Goal: Task Accomplishment & Management: Use online tool/utility

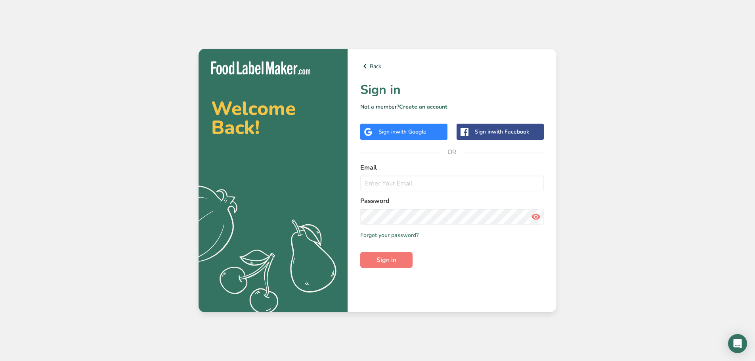
click at [408, 134] on span "with Google" at bounding box center [411, 132] width 31 height 8
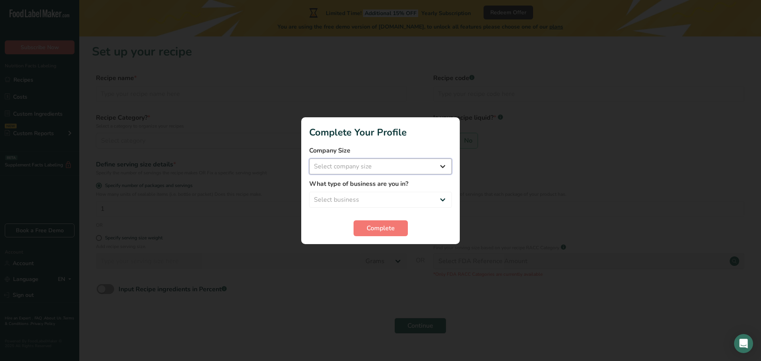
click at [360, 164] on select "Select company size Fewer than 10 Employees 10 to 50 Employees 51 to 500 Employ…" at bounding box center [380, 167] width 143 height 16
select select "1"
click at [309, 159] on select "Select company size Fewer than 10 Employees 10 to 50 Employees 51 to 500 Employ…" at bounding box center [380, 167] width 143 height 16
click at [347, 203] on select "Select business Packaged Food Manufacturer Restaurant & Cafe Bakery Meal Plans …" at bounding box center [380, 200] width 143 height 16
select select "3"
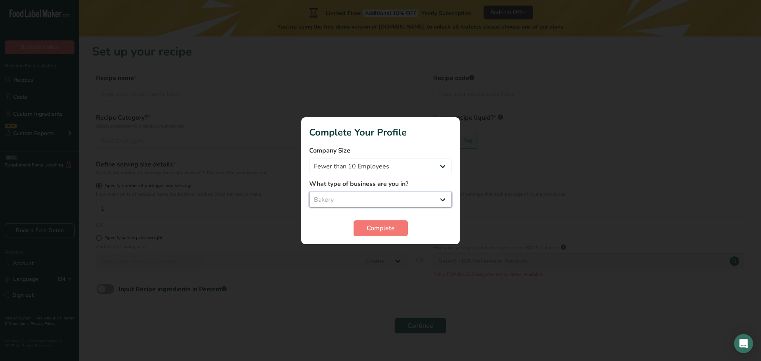
click at [309, 192] on select "Select business Packaged Food Manufacturer Restaurant & Cafe Bakery Meal Plans …" at bounding box center [380, 200] width 143 height 16
click at [369, 234] on button "Complete" at bounding box center [381, 228] width 54 height 16
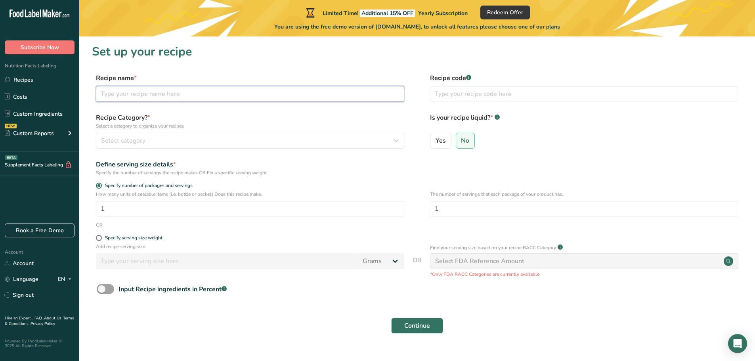
click at [225, 96] on input "text" at bounding box center [250, 94] width 308 height 16
type input "S"
type input "Sugar Cookie"
click at [178, 139] on div "Select category" at bounding box center [247, 141] width 293 height 10
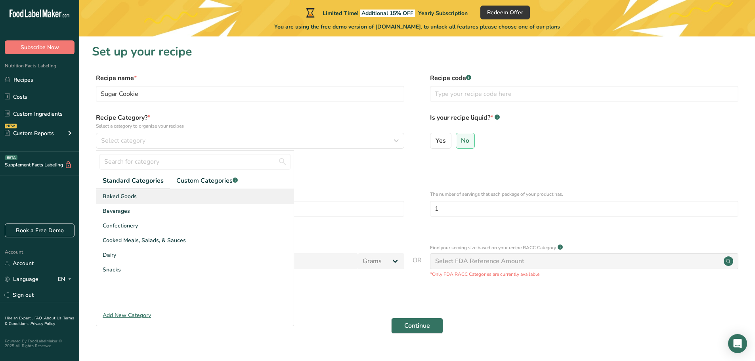
click at [149, 197] on div "Baked Goods" at bounding box center [194, 196] width 197 height 15
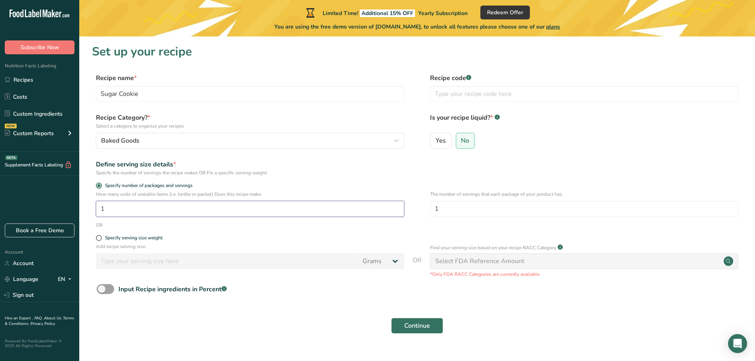
drag, startPoint x: 121, startPoint y: 211, endPoint x: 91, endPoint y: 208, distance: 29.9
click at [91, 208] on section "Set up your recipe Recipe name * Sugar Cookie Recipe code .a-a{fill:#347362;}.b…" at bounding box center [417, 193] width 676 height 315
type input "96"
click at [155, 224] on div "OR" at bounding box center [417, 225] width 651 height 7
click at [421, 324] on span "Continue" at bounding box center [417, 326] width 26 height 10
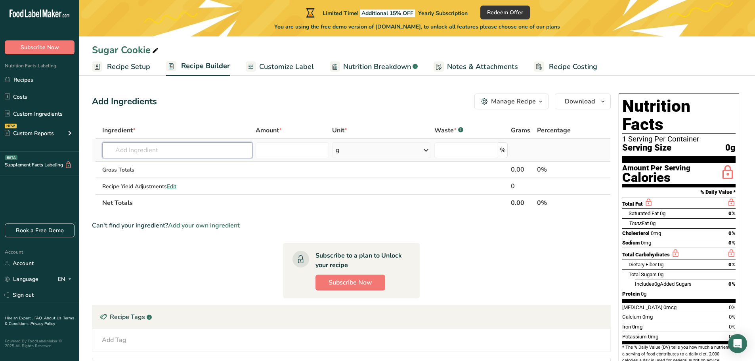
click at [163, 153] on input "text" at bounding box center [177, 150] width 150 height 16
type input "Unsalted Butter"
click at [164, 163] on p "1145 Butter, without salt" at bounding box center [144, 166] width 70 height 8
type input "Butter, without salt"
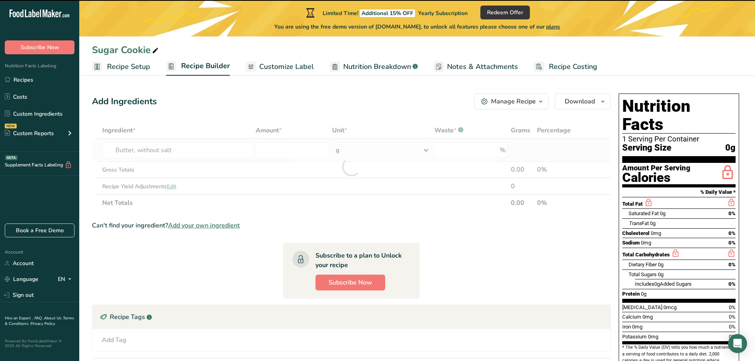
type input "0"
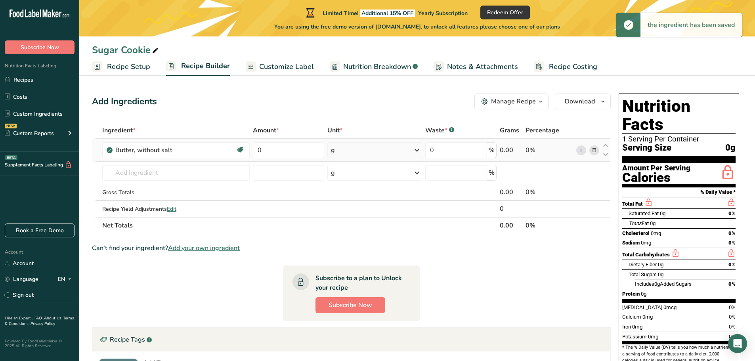
click at [416, 151] on icon at bounding box center [417, 150] width 10 height 14
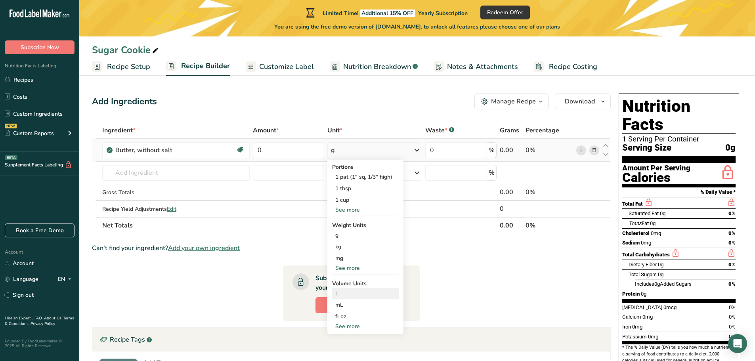
click at [345, 297] on div "l" at bounding box center [365, 293] width 60 height 8
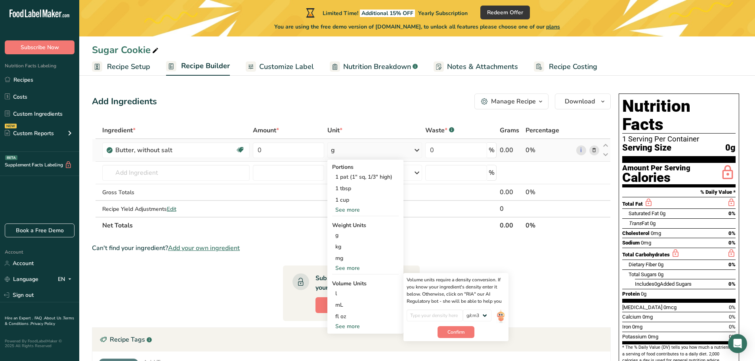
click at [358, 266] on div "See more" at bounding box center [365, 268] width 67 height 8
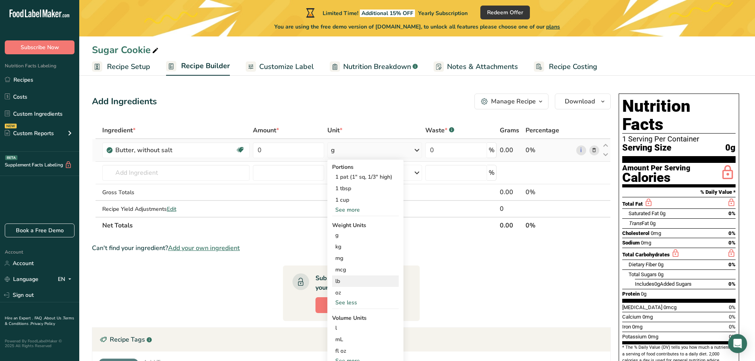
click at [347, 286] on div "lb" at bounding box center [365, 281] width 67 height 11
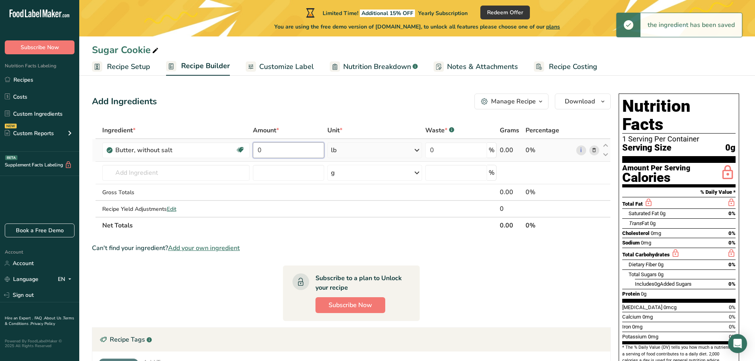
click at [268, 149] on input "0" at bounding box center [288, 150] width 71 height 16
drag, startPoint x: 268, startPoint y: 149, endPoint x: 248, endPoint y: 150, distance: 19.8
click at [248, 150] on tr "Butter, without salt Gluten free Vegetarian Soy free 0 lb Portions 1 pat (1" sq…" at bounding box center [351, 150] width 518 height 23
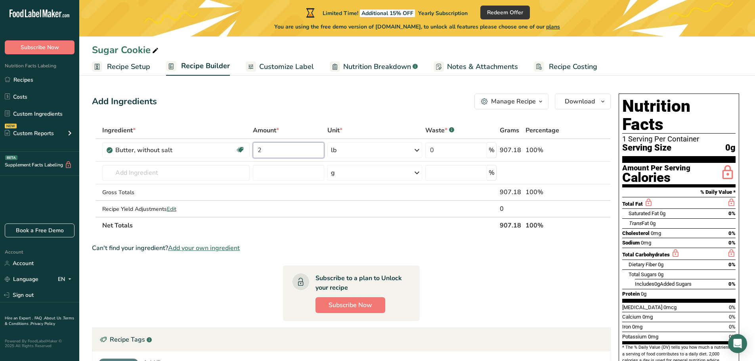
type input "2"
click at [366, 108] on div "Add Ingredients Manage Recipe Delete Recipe Duplicate Recipe Scale Recipe Save …" at bounding box center [351, 102] width 519 height 16
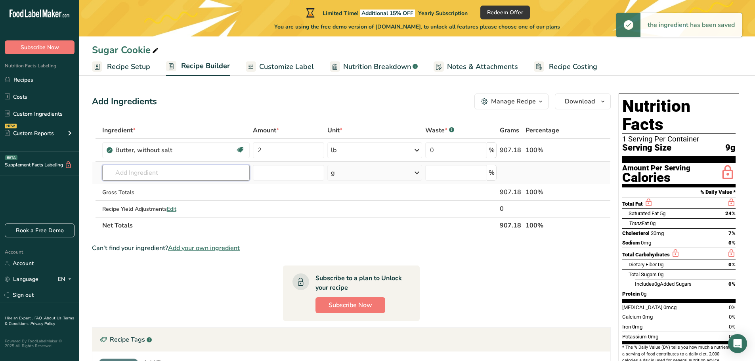
click at [176, 176] on input "text" at bounding box center [175, 173] width 147 height 16
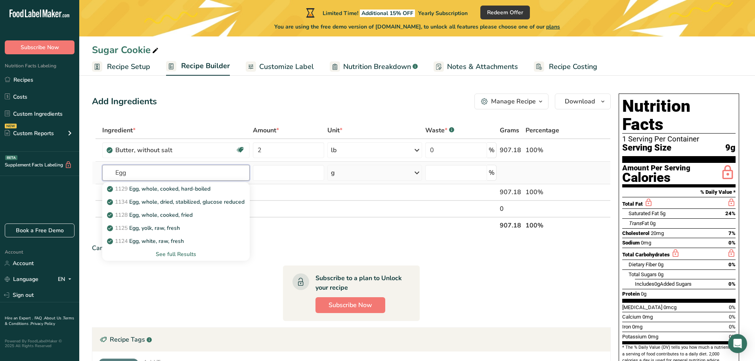
type input "Egg"
click at [172, 256] on div "See full Results" at bounding box center [176, 254] width 135 height 8
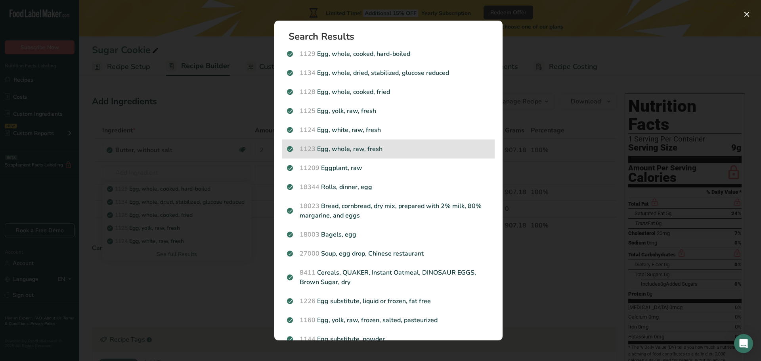
click at [390, 148] on p "1123 Egg, whole, raw, fresh" at bounding box center [388, 149] width 203 height 10
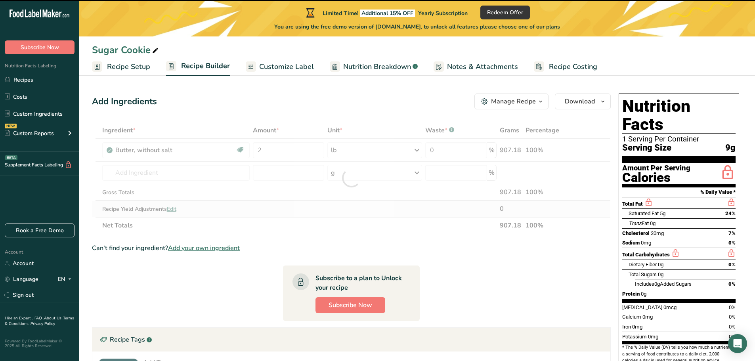
type input "0"
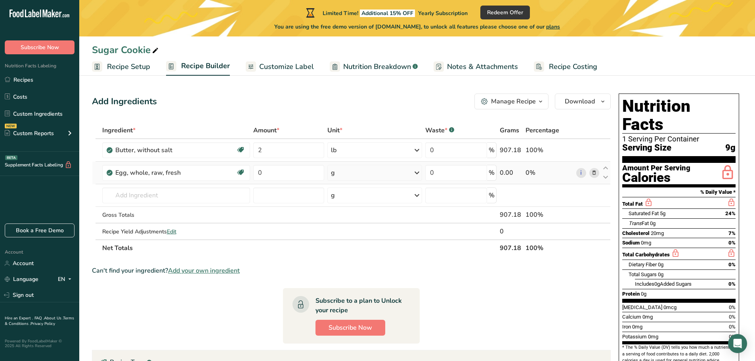
click at [415, 174] on icon at bounding box center [417, 173] width 10 height 14
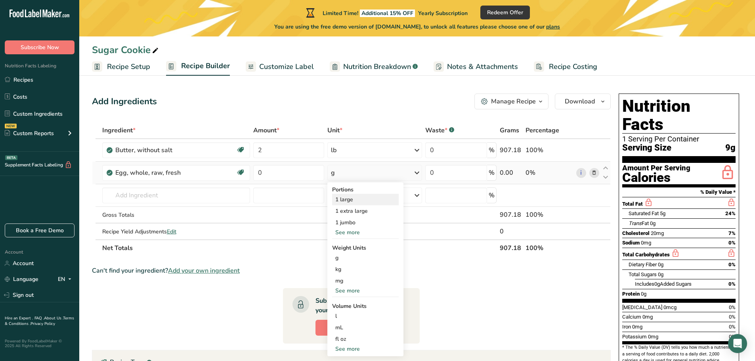
click at [362, 198] on div "1 large" at bounding box center [365, 199] width 67 height 11
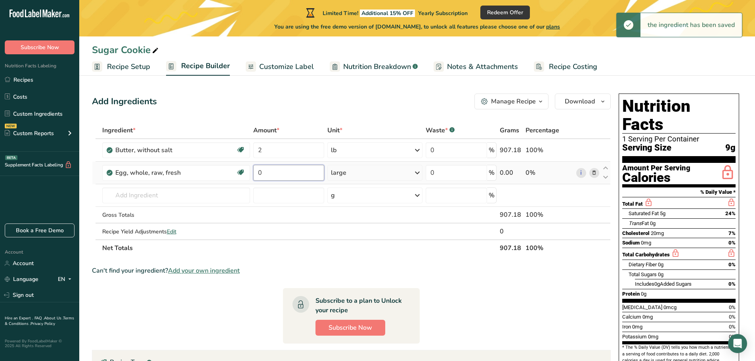
drag, startPoint x: 259, startPoint y: 175, endPoint x: 253, endPoint y: 176, distance: 5.6
click at [253, 176] on input "0" at bounding box center [288, 173] width 71 height 16
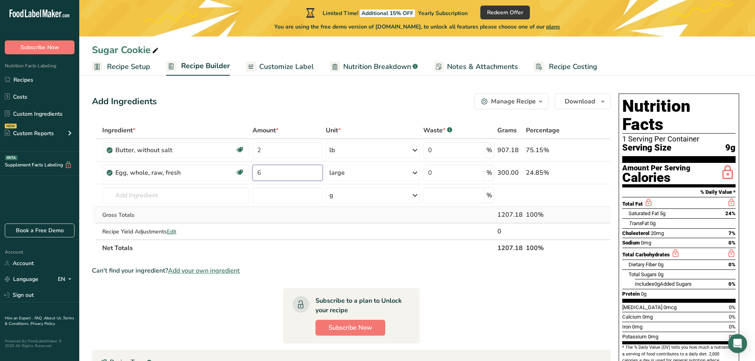
type input "6"
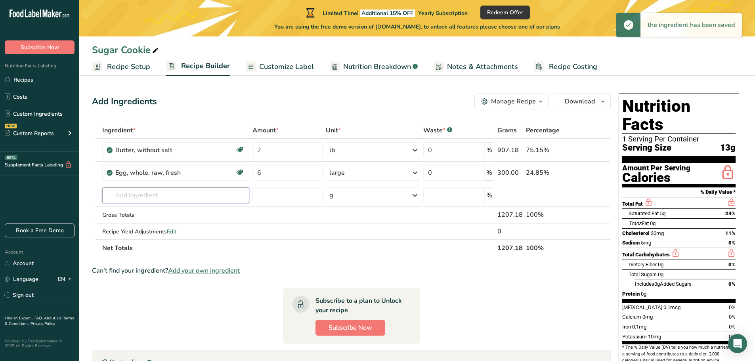
click at [145, 197] on input "text" at bounding box center [175, 196] width 147 height 16
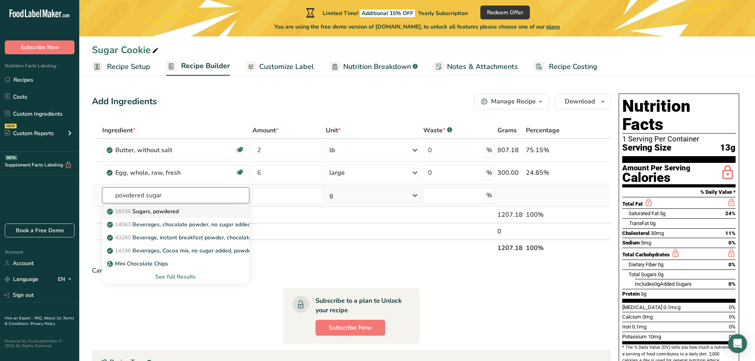
type input "powdered sugar"
click at [161, 212] on p "19336 Sugars, powdered" at bounding box center [144, 211] width 70 height 8
type input "Sugars, powdered"
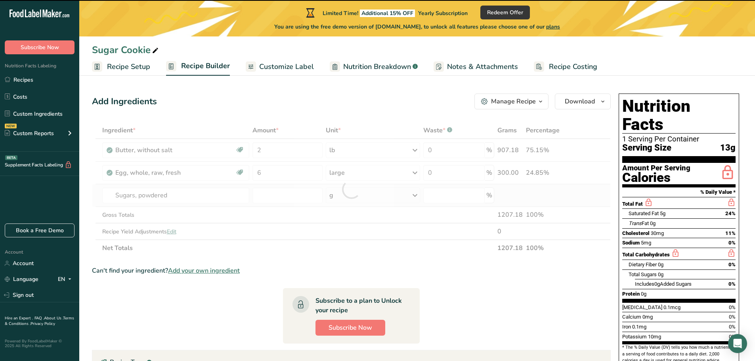
type input "0"
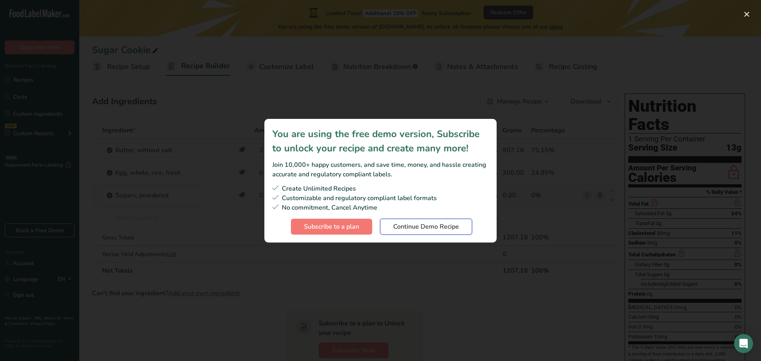
click at [454, 222] on span "Continue Demo Recipe" at bounding box center [426, 227] width 66 height 10
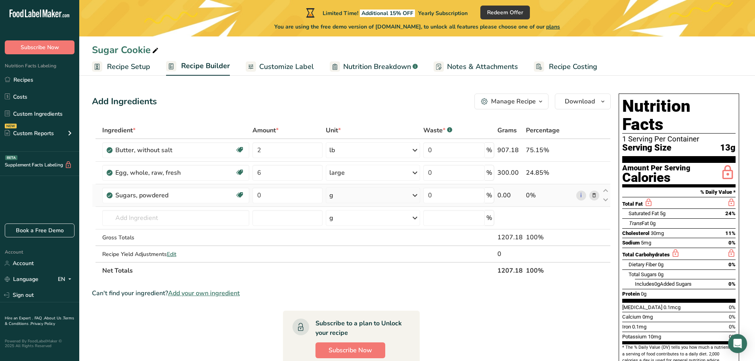
click at [348, 199] on div "g" at bounding box center [373, 196] width 94 height 16
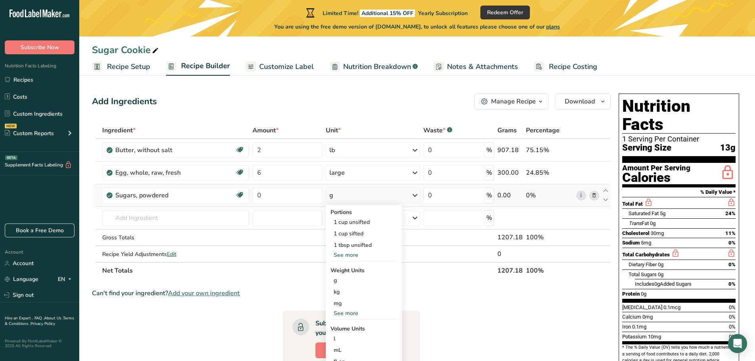
click at [350, 310] on div "See more" at bounding box center [364, 313] width 67 height 8
click at [347, 340] on div "oz" at bounding box center [364, 337] width 67 height 11
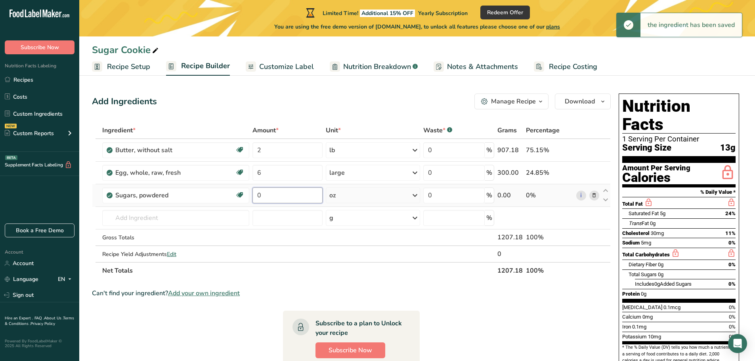
click at [253, 196] on input "0" at bounding box center [288, 196] width 71 height 16
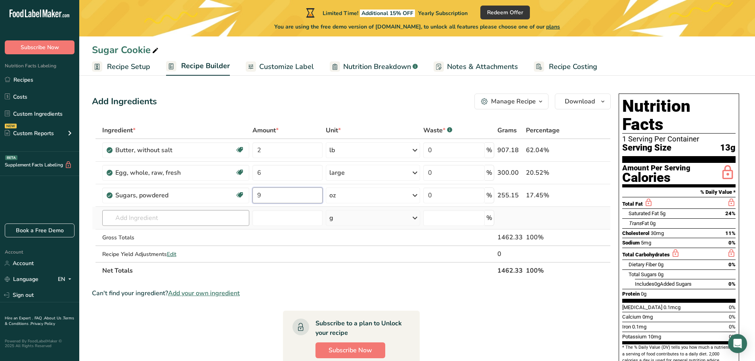
type input "9"
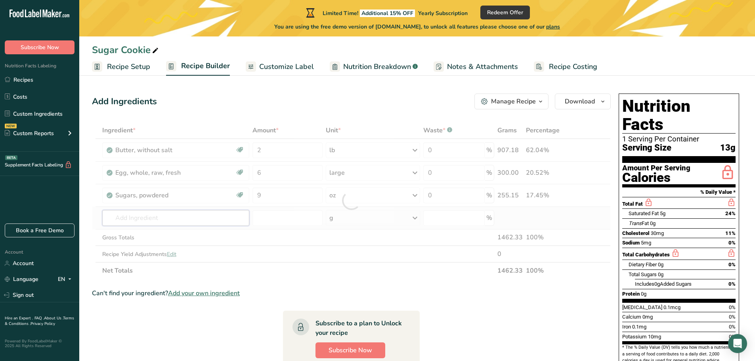
click at [143, 217] on div "Ingredient * Amount * Unit * Waste * .a-a{fill:#347362;}.b-a{fill:#fff;} Grams …" at bounding box center [351, 200] width 519 height 157
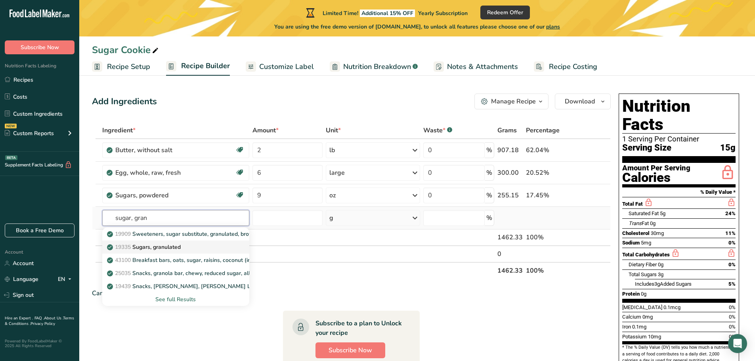
type input "sugar, gran"
click at [160, 247] on p "19335 [GEOGRAPHIC_DATA], granulated" at bounding box center [145, 247] width 72 height 8
type input "Sugars, granulated"
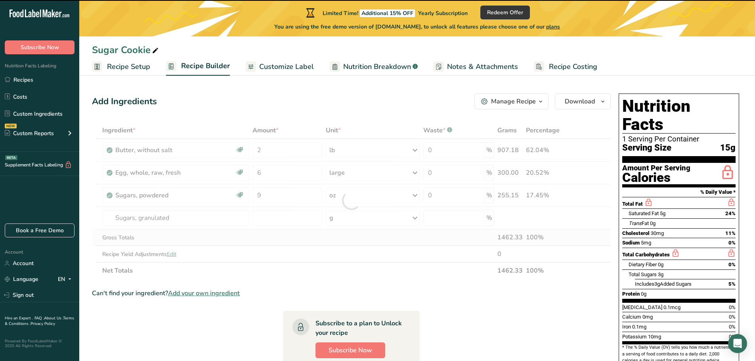
type input "0"
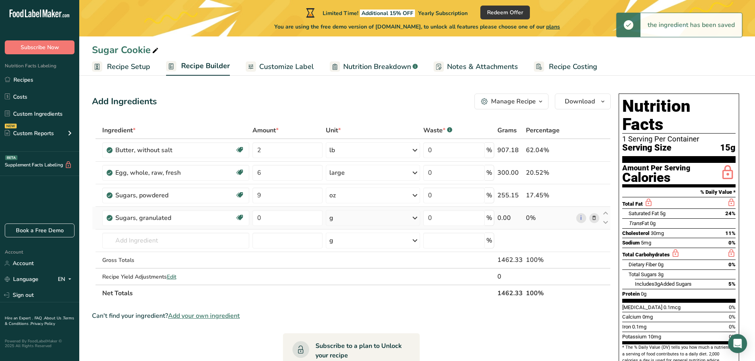
click at [413, 219] on icon at bounding box center [415, 218] width 10 height 14
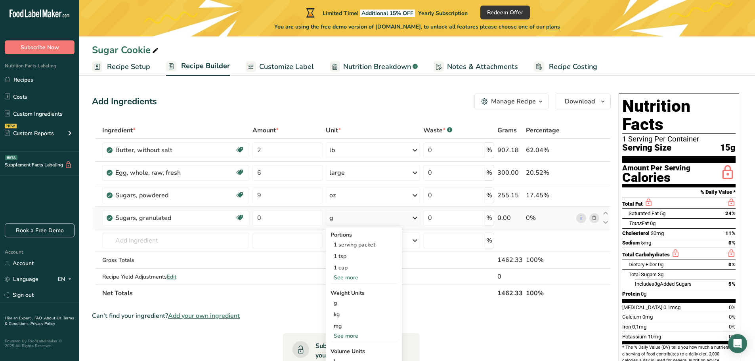
click at [347, 337] on div "See more" at bounding box center [364, 336] width 67 height 8
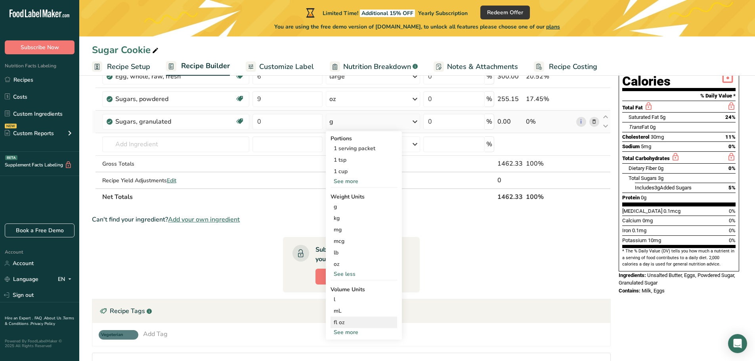
scroll to position [119, 0]
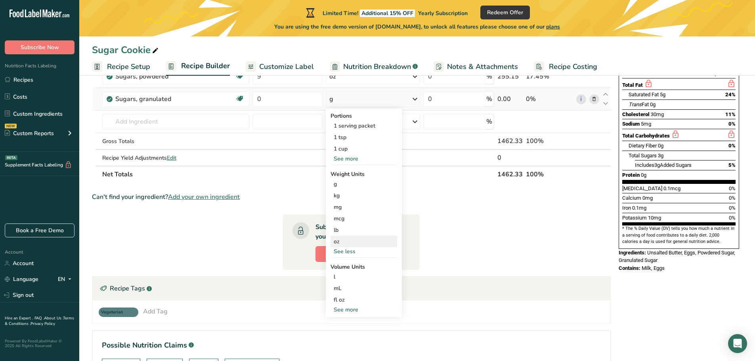
click at [348, 239] on div "oz" at bounding box center [364, 241] width 67 height 11
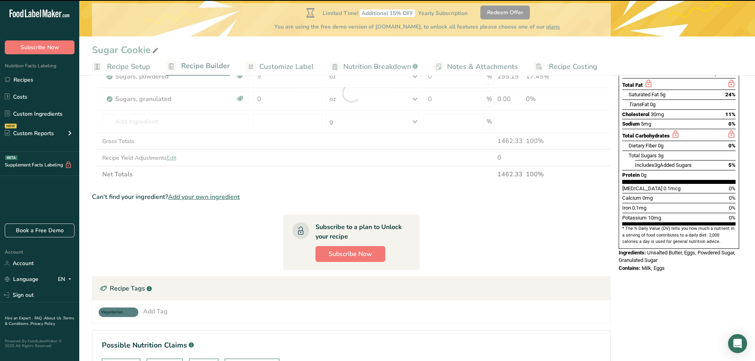
scroll to position [40, 0]
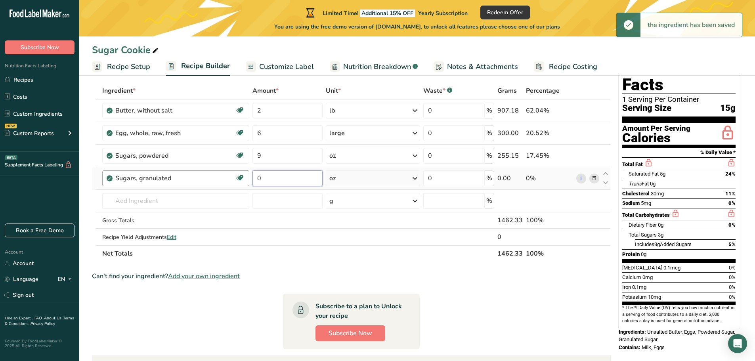
drag, startPoint x: 254, startPoint y: 178, endPoint x: 249, endPoint y: 178, distance: 5.6
click at [249, 178] on tr "Sugars, granulated Dairy free Gluten free Vegan Vegetarian Soy free 0 oz Portio…" at bounding box center [351, 178] width 518 height 23
type input "13"
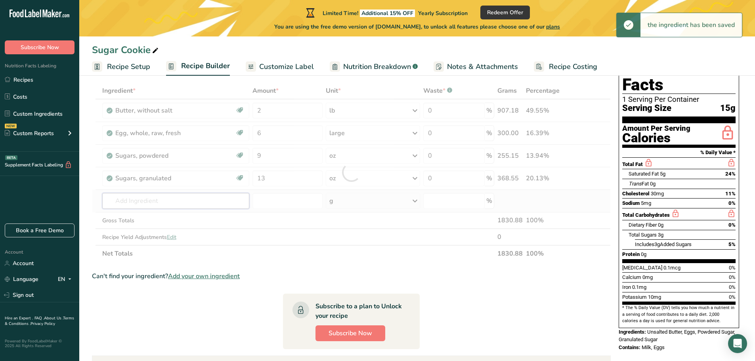
click at [161, 203] on div "Ingredient * Amount * Unit * Waste * .a-a{fill:#347362;}.b-a{fill:#fff;} Grams …" at bounding box center [351, 172] width 519 height 180
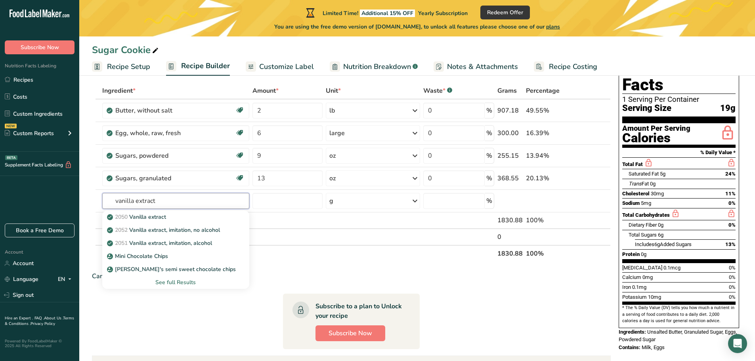
type input "vanilla extract"
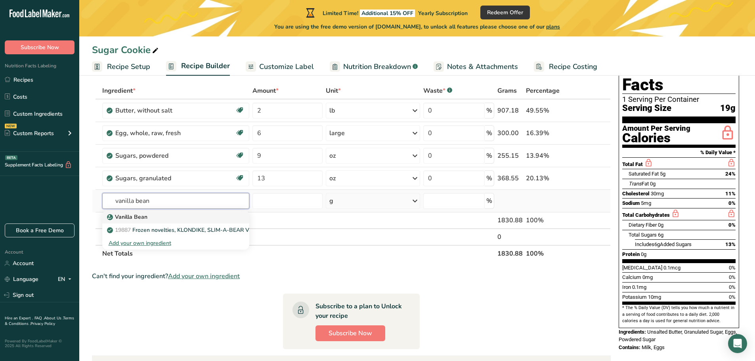
type input "vanilla bean"
click at [198, 214] on div "Vanilla Bean" at bounding box center [170, 217] width 122 height 8
type input "Vanilla Bean"
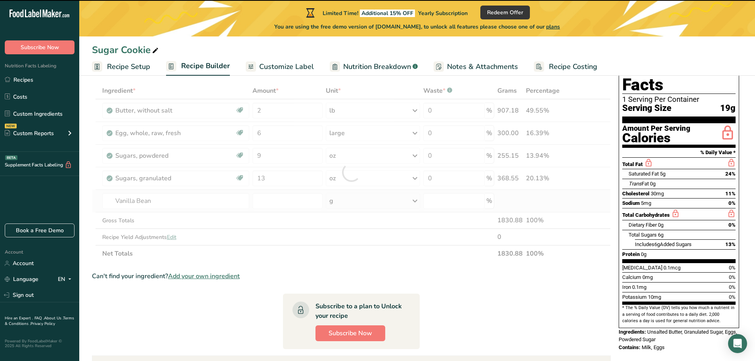
type input "0"
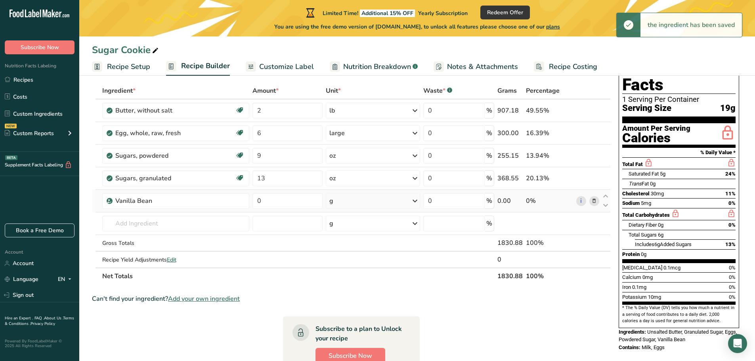
click at [414, 204] on icon at bounding box center [415, 201] width 10 height 14
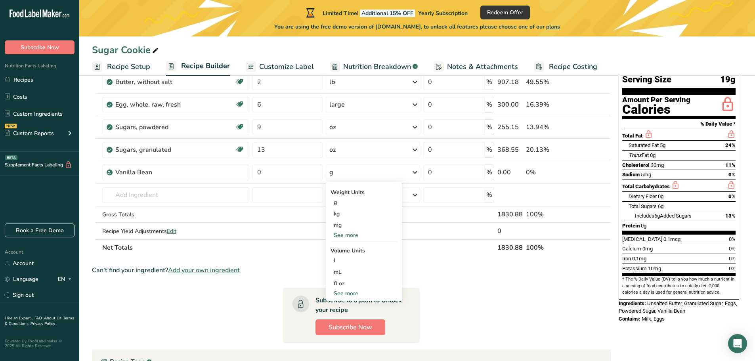
scroll to position [79, 0]
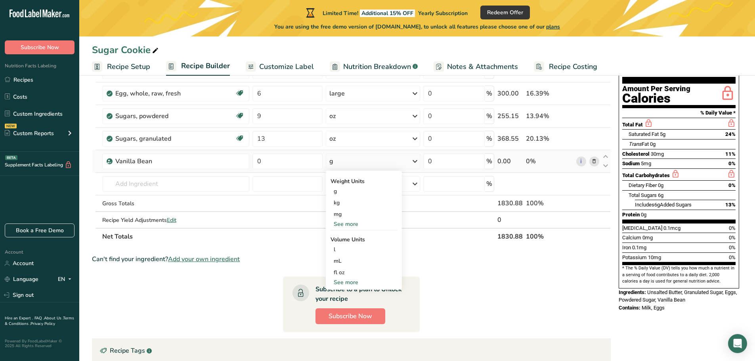
click at [345, 284] on div "See more" at bounding box center [364, 282] width 67 height 8
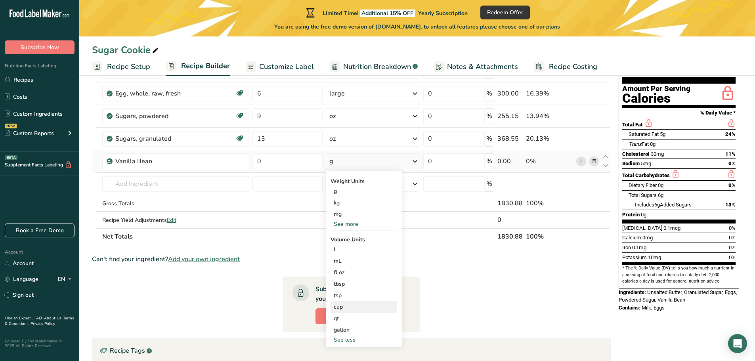
click at [346, 302] on div "cup Volume units require a density conversion. If you know your ingredient's de…" at bounding box center [364, 306] width 67 height 11
click at [342, 306] on div "cup" at bounding box center [364, 307] width 60 height 8
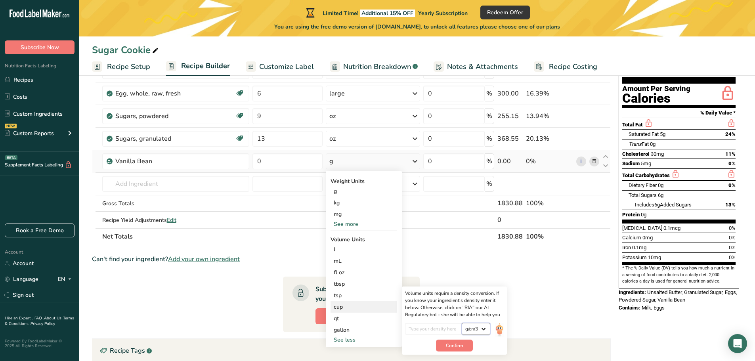
click at [476, 330] on select "lb/ft3 g/cm3" at bounding box center [476, 329] width 29 height 12
click at [356, 309] on div "cup" at bounding box center [364, 307] width 60 height 8
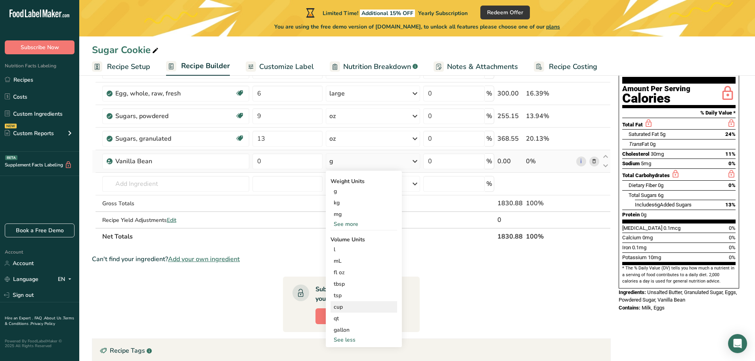
click at [356, 309] on div "cup" at bounding box center [364, 307] width 60 height 8
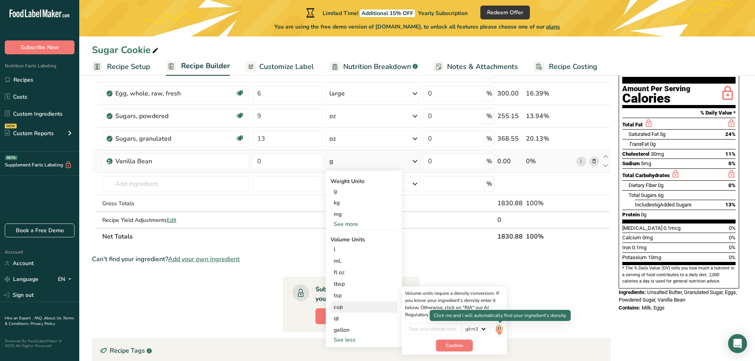
click at [496, 331] on img at bounding box center [499, 330] width 9 height 14
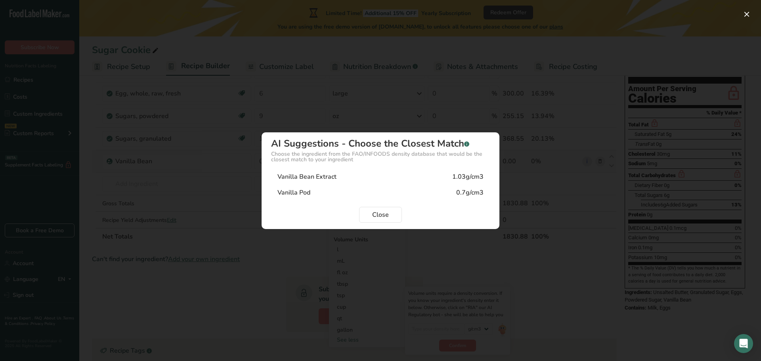
click at [309, 171] on div "Vanilla Bean Extract 1.03g/cm3" at bounding box center [380, 177] width 219 height 16
type input "1.03"
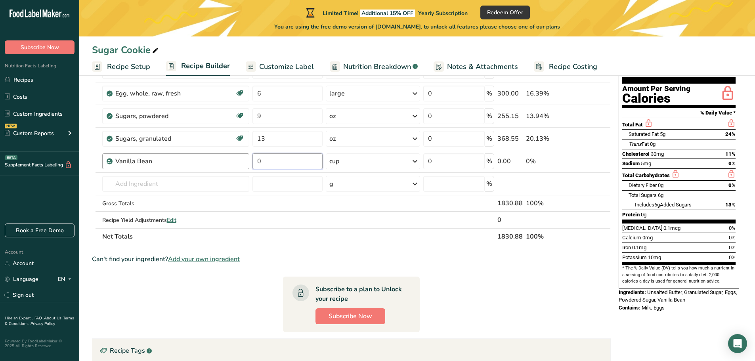
drag, startPoint x: 270, startPoint y: 161, endPoint x: 245, endPoint y: 163, distance: 24.6
click at [245, 163] on tr "Vanilla Bean 0 cup Weight Units g kg mg See more Volume Units l Volume units re…" at bounding box center [351, 161] width 518 height 23
type input "0.25"
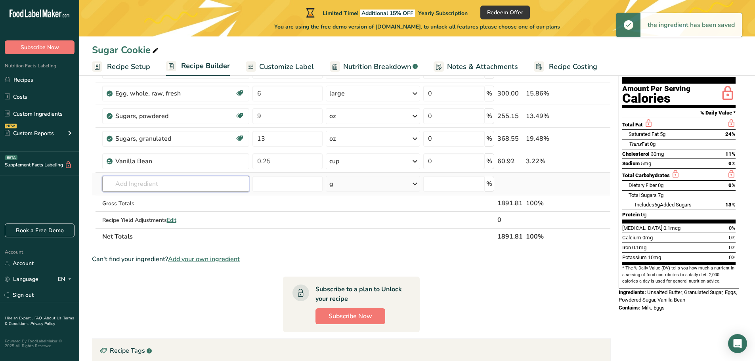
click at [176, 184] on input "text" at bounding box center [175, 184] width 147 height 16
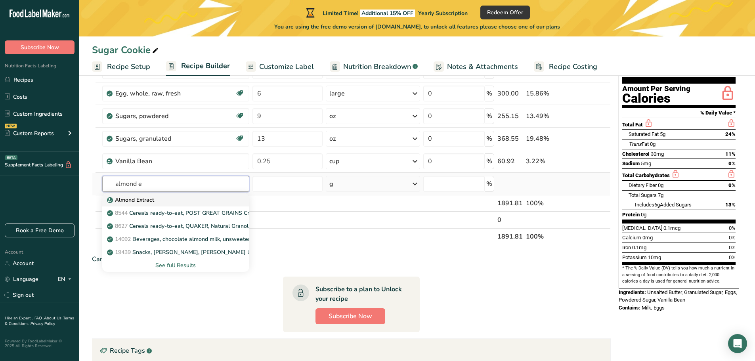
type input "almond e"
click at [178, 205] on link "Almond Extract" at bounding box center [175, 199] width 147 height 13
type input "Almond Extract"
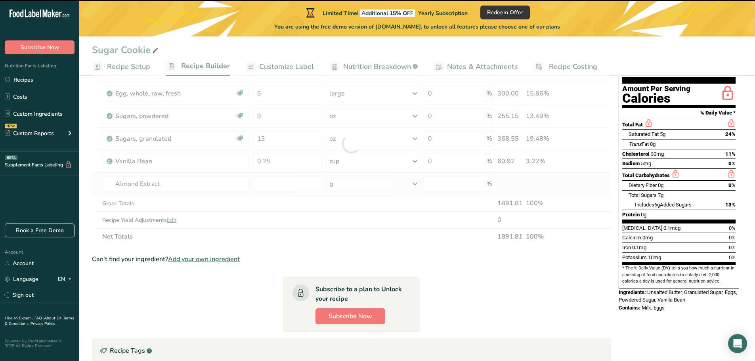
type input "0"
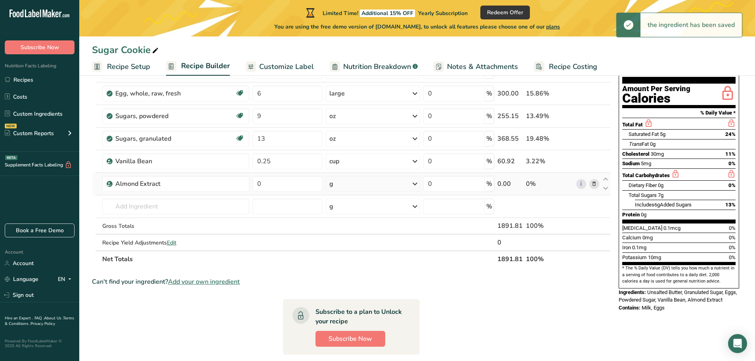
click at [415, 185] on icon at bounding box center [415, 184] width 10 height 14
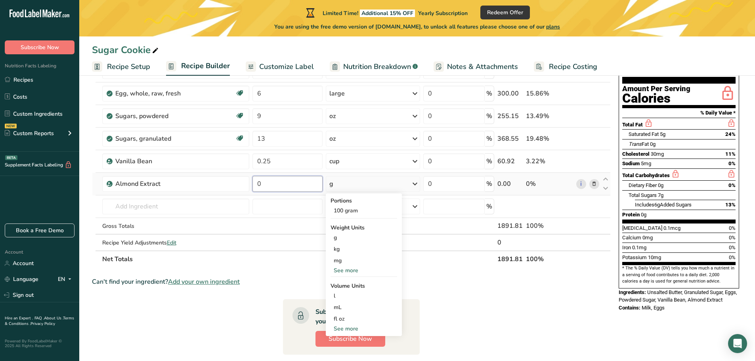
click at [280, 186] on input "0" at bounding box center [288, 184] width 71 height 16
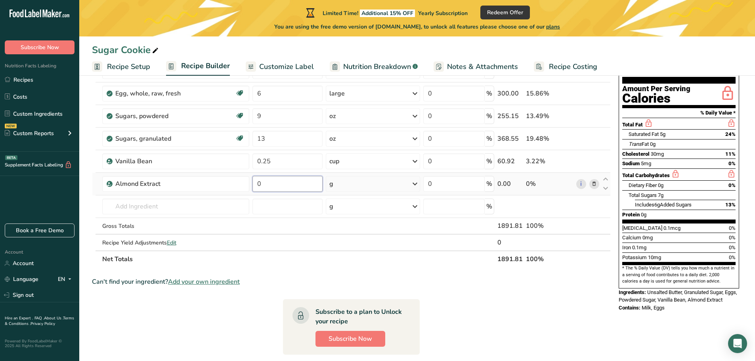
click at [280, 186] on input "0" at bounding box center [288, 184] width 71 height 16
drag, startPoint x: 250, startPoint y: 186, endPoint x: 242, endPoint y: 186, distance: 8.3
click at [242, 186] on tr "Almond Extract 0 g Portions 100 gram Weight Units g kg mg See more Volume Units…" at bounding box center [351, 184] width 518 height 23
type input "2"
click at [417, 184] on div "Ingredient * Amount * Unit * Waste * .a-a{fill:#347362;}.b-a{fill:#fff;} Grams …" at bounding box center [351, 155] width 519 height 225
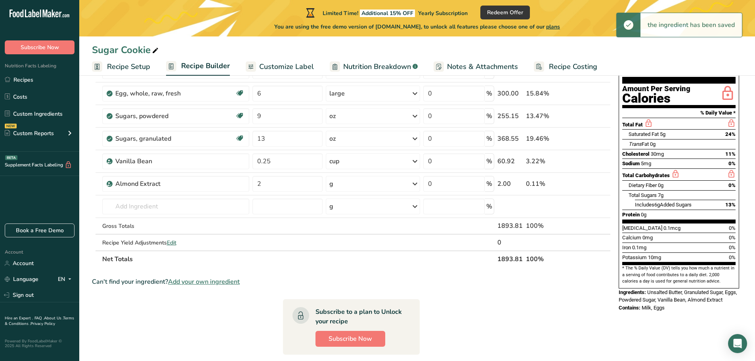
click at [419, 182] on icon at bounding box center [415, 184] width 10 height 14
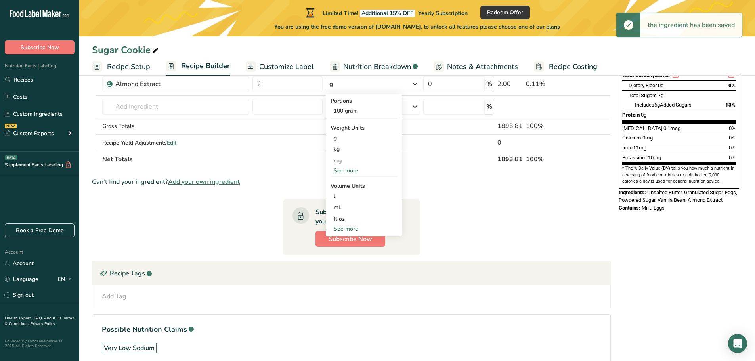
scroll to position [198, 0]
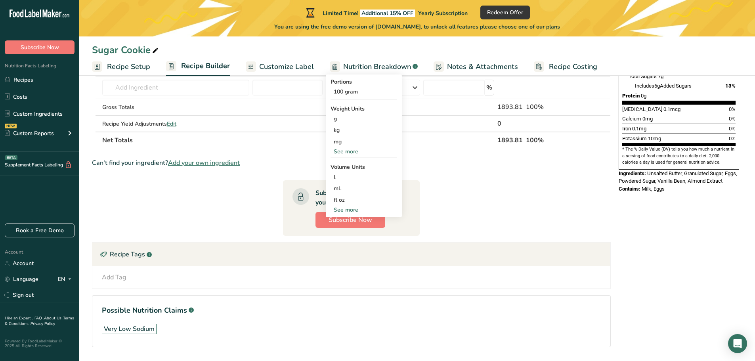
click at [366, 211] on div "See more" at bounding box center [364, 210] width 67 height 8
select select "22"
click at [350, 220] on div "tsp" at bounding box center [364, 223] width 60 height 8
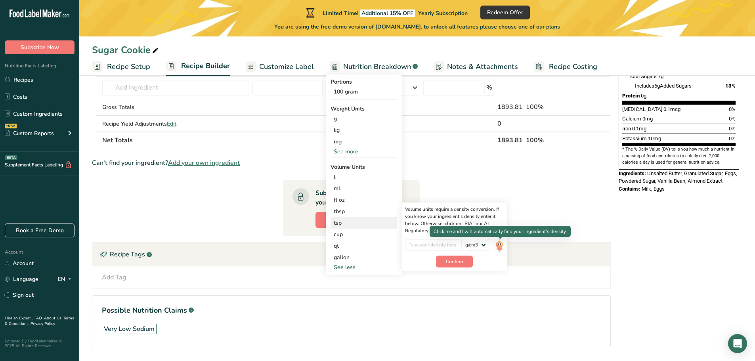
click at [501, 243] on img at bounding box center [499, 246] width 9 height 14
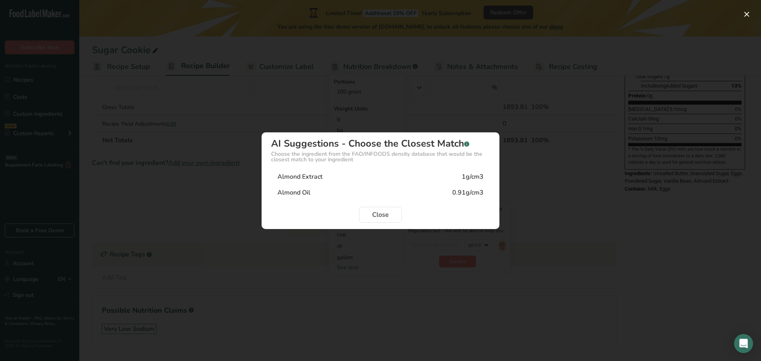
click at [319, 178] on div "Almond Extract" at bounding box center [300, 177] width 45 height 10
type input "1"
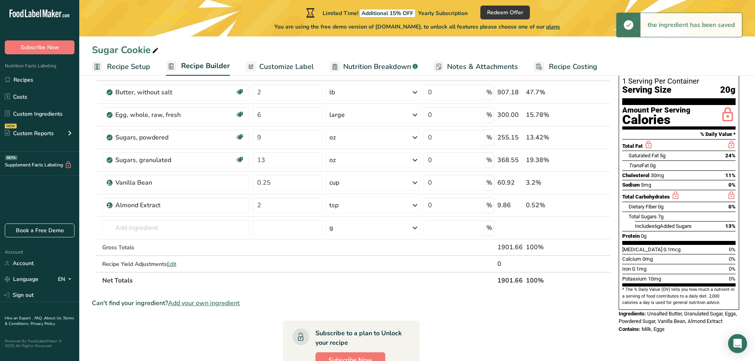
scroll to position [40, 0]
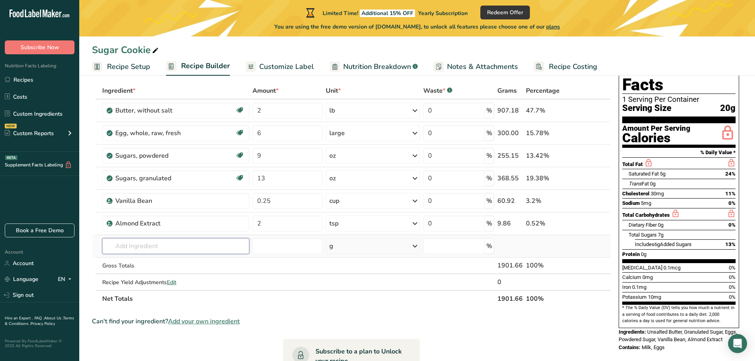
click at [162, 248] on input "text" at bounding box center [175, 246] width 147 height 16
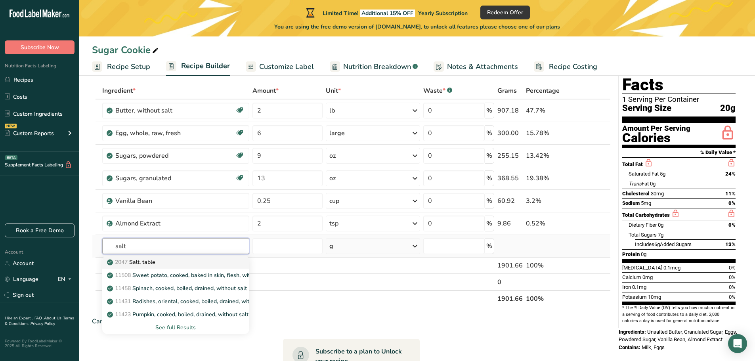
type input "salt"
click at [159, 261] on div "2047 Salt, table" at bounding box center [170, 262] width 122 height 8
type input "Salt, table"
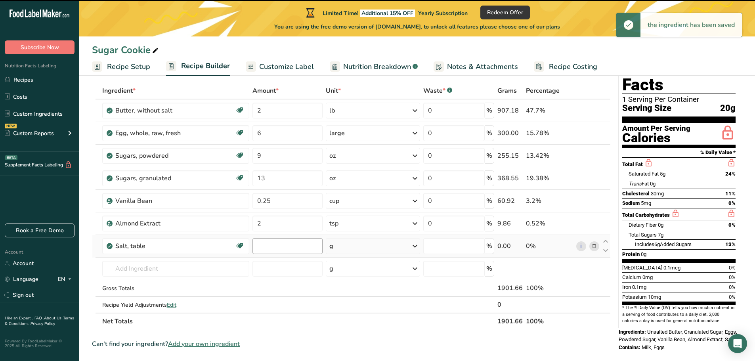
type input "0"
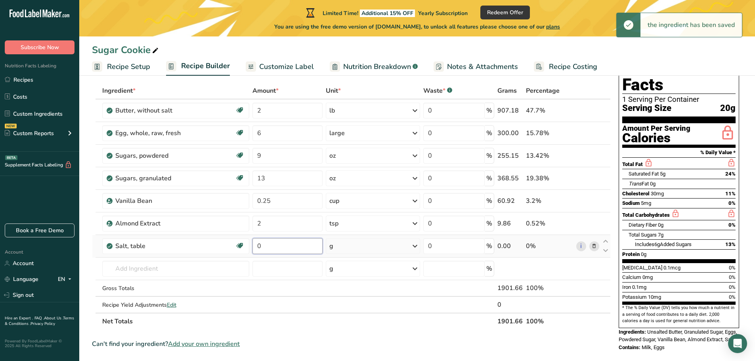
click at [285, 245] on input "0" at bounding box center [288, 246] width 71 height 16
drag, startPoint x: 272, startPoint y: 245, endPoint x: 235, endPoint y: 245, distance: 36.5
click at [235, 245] on tr "Salt, table Dairy free Gluten free Vegan Vegetarian Soy free 0 g Portions 1 tsp…" at bounding box center [351, 246] width 518 height 23
type input "4"
click at [415, 248] on icon at bounding box center [415, 246] width 10 height 14
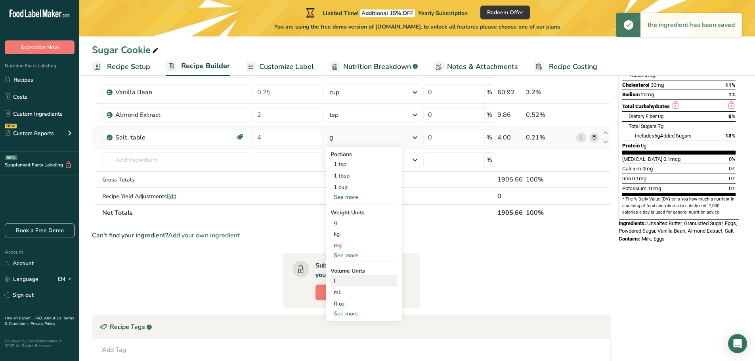
scroll to position [159, 0]
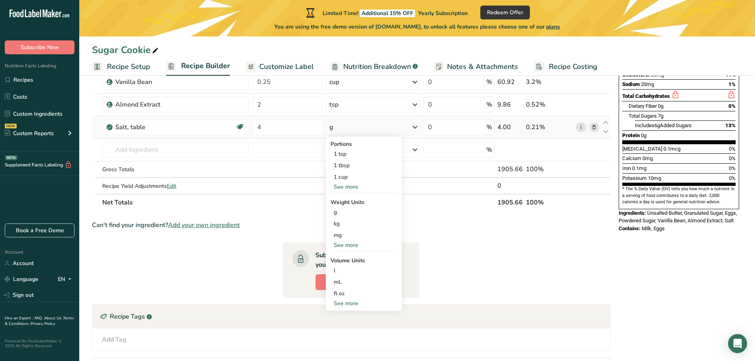
click at [346, 303] on div "See more" at bounding box center [364, 303] width 67 height 8
click at [349, 157] on div "1 tsp" at bounding box center [364, 153] width 67 height 11
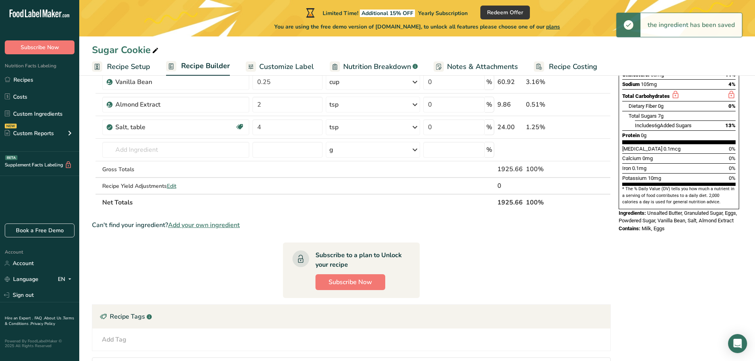
scroll to position [119, 0]
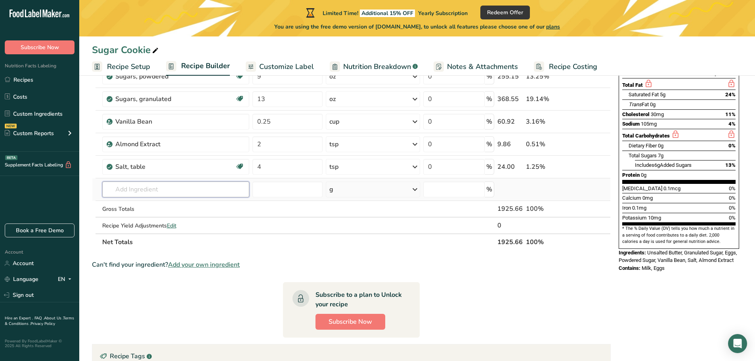
click at [161, 192] on input "text" at bounding box center [175, 190] width 147 height 16
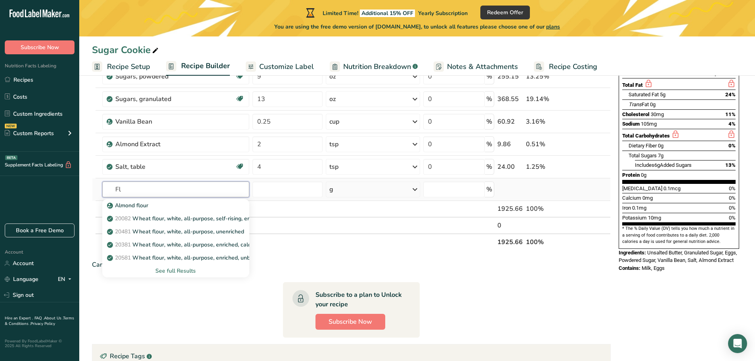
type input "F"
type input "white flour, all p"
click at [178, 268] on div "See full Results" at bounding box center [176, 271] width 134 height 8
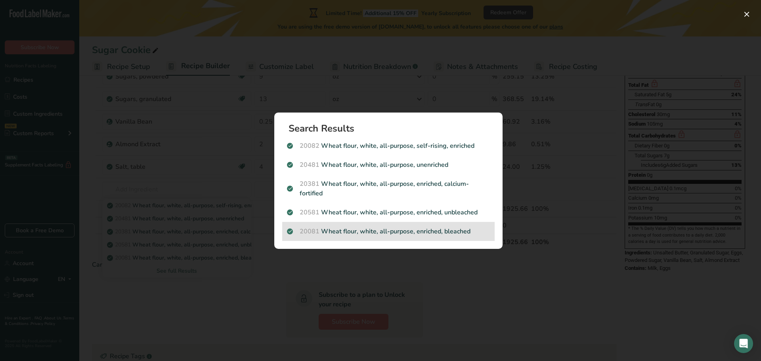
click at [414, 231] on p "20081 Wheat flour, white, all-purpose, enriched, bleached" at bounding box center [388, 232] width 203 height 10
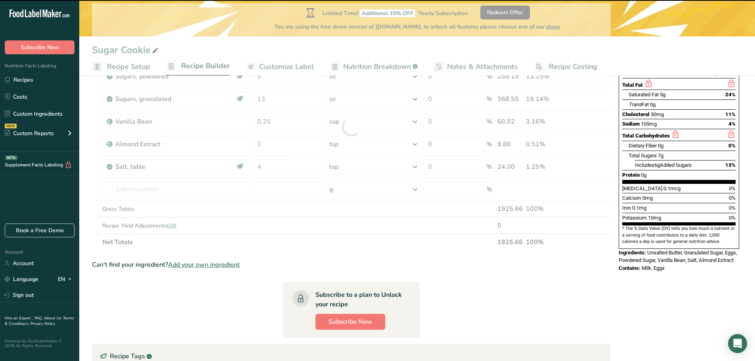
type input "0"
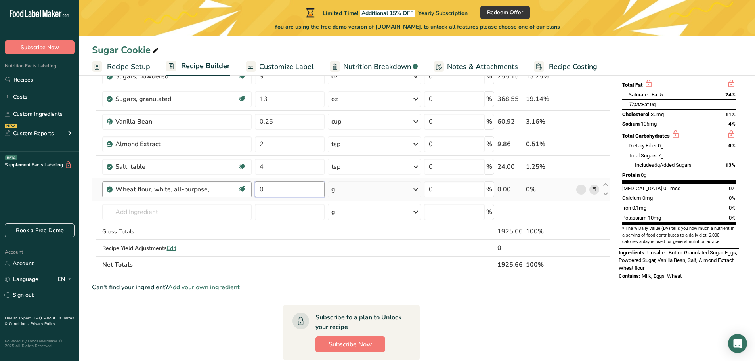
drag, startPoint x: 294, startPoint y: 194, endPoint x: 249, endPoint y: 192, distance: 44.9
click at [249, 192] on tr "Wheat flour, white, all-purpose, enriched, bleached Dairy free Vegan Vegetarian…" at bounding box center [351, 189] width 518 height 23
type input "73"
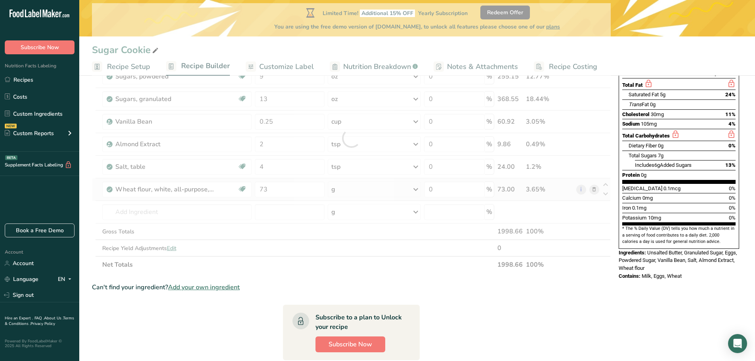
click at [416, 191] on div "Ingredient * Amount * Unit * Waste * .a-a{fill:#347362;}.b-a{fill:#fff;} Grams …" at bounding box center [351, 138] width 519 height 270
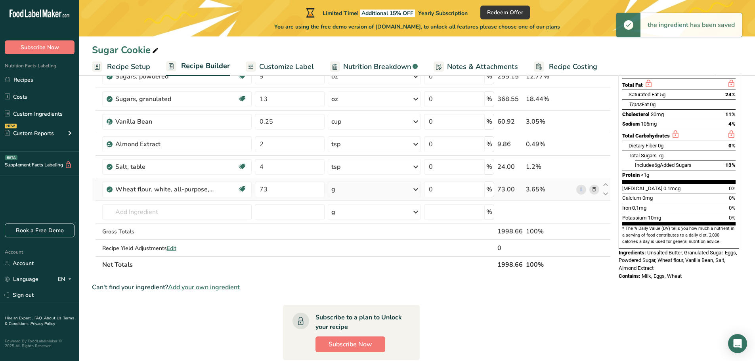
click at [414, 190] on icon at bounding box center [416, 189] width 10 height 14
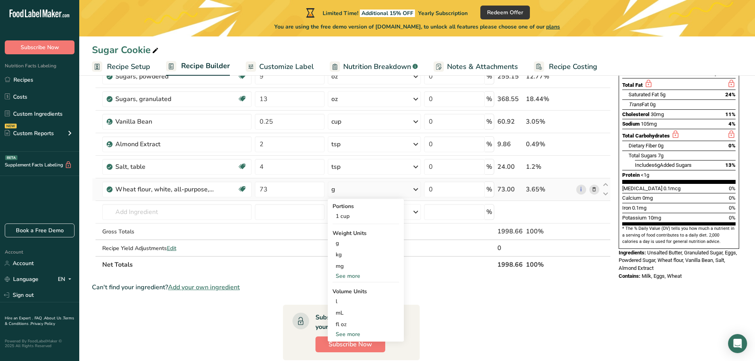
click at [351, 335] on div "See more" at bounding box center [366, 334] width 67 height 8
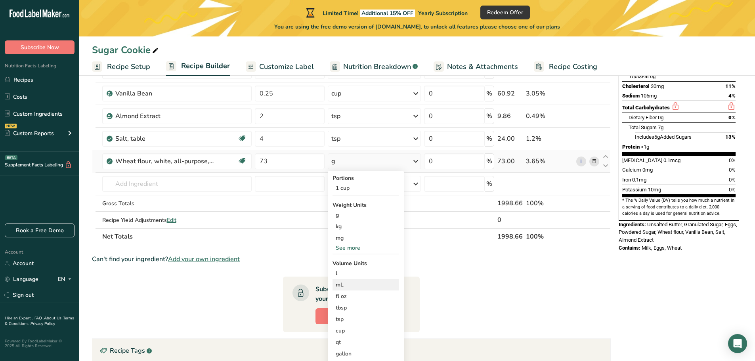
scroll to position [159, 0]
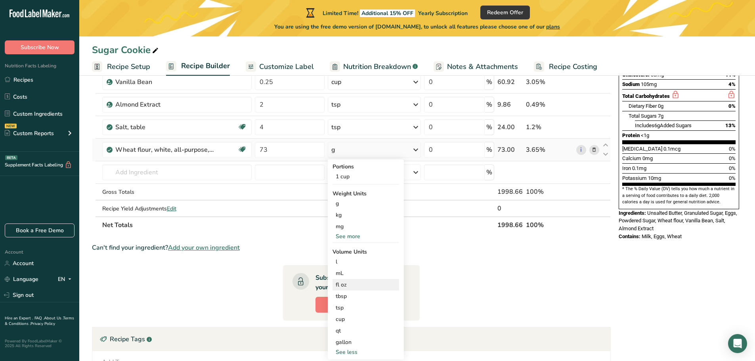
click at [349, 288] on div "fl oz" at bounding box center [366, 285] width 60 height 8
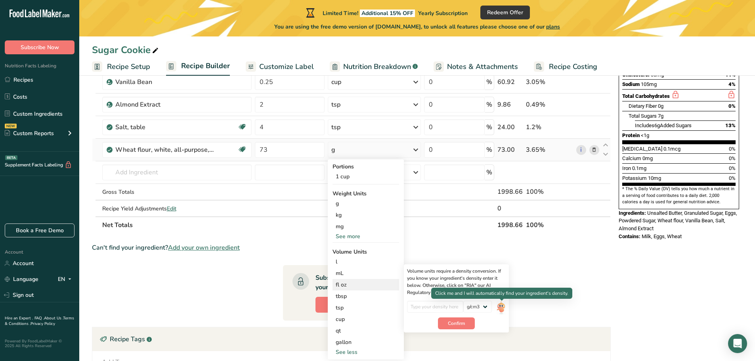
click at [503, 307] on img at bounding box center [501, 308] width 9 height 14
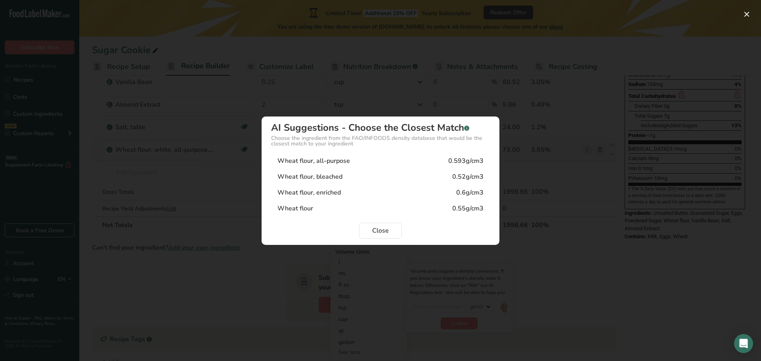
click at [340, 159] on div "Wheat flour, all-purpose" at bounding box center [314, 161] width 73 height 10
type input "0.593"
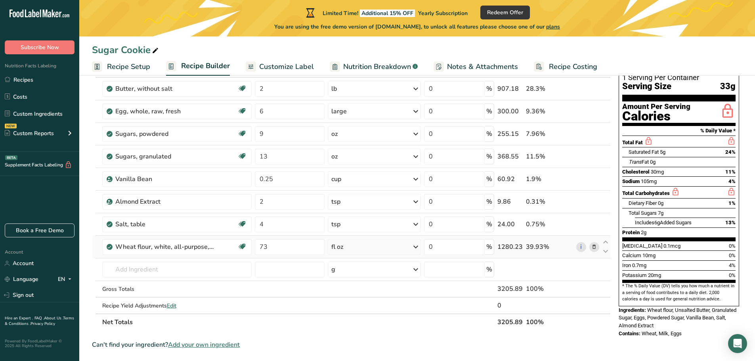
scroll to position [79, 0]
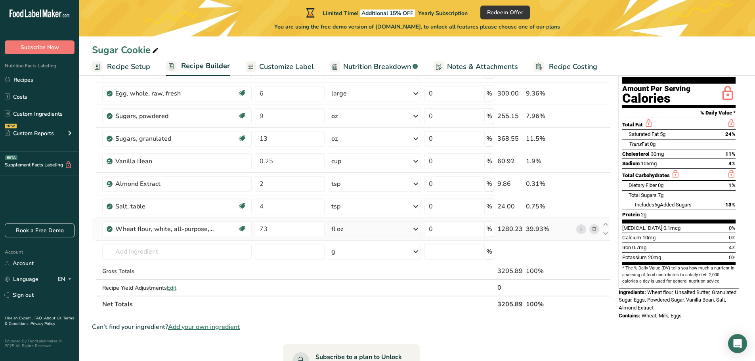
drag, startPoint x: 685, startPoint y: 298, endPoint x: 619, endPoint y: 275, distance: 70.2
click at [619, 275] on div "Nutrition Facts 1 Serving Per Container Serving Size 33g Amount Per Serving Cal…" at bounding box center [679, 167] width 127 height 312
copy div "Ingredients: Wheat flour, Unsalted Butter, Granulated Sugar, Eggs, Powdered Sug…"
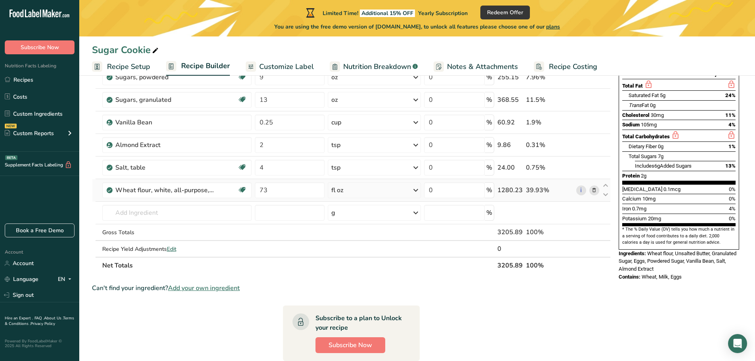
scroll to position [119, 0]
click at [176, 249] on span "Edit" at bounding box center [172, 249] width 10 height 8
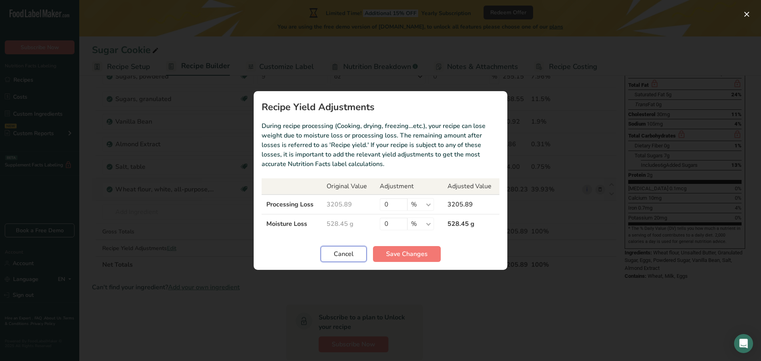
click at [351, 252] on span "Cancel" at bounding box center [344, 254] width 20 height 10
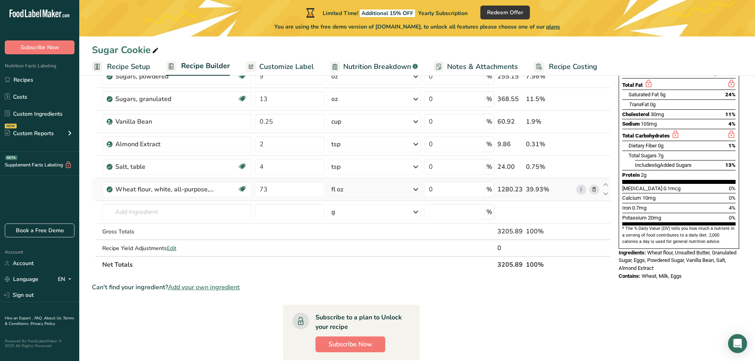
click at [515, 328] on section "Ingredient * Amount * Unit * Waste * .a-a{fill:#347362;}.b-a{fill:#fff;} Grams …" at bounding box center [351, 243] width 519 height 481
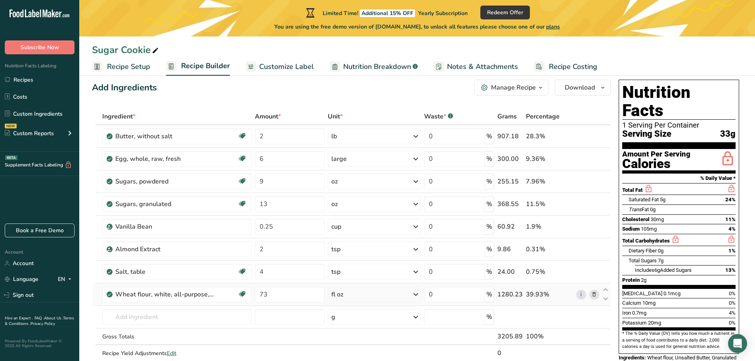
scroll to position [0, 0]
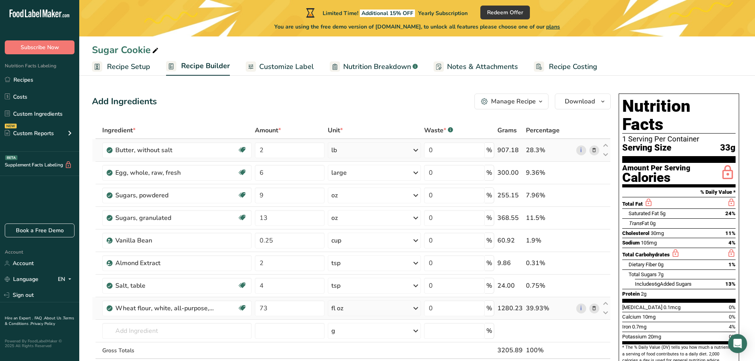
click at [594, 149] on icon at bounding box center [595, 150] width 6 height 8
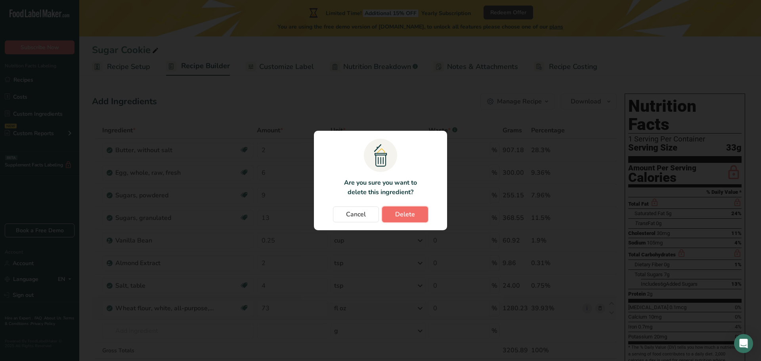
click at [412, 214] on span "Delete" at bounding box center [405, 215] width 20 height 10
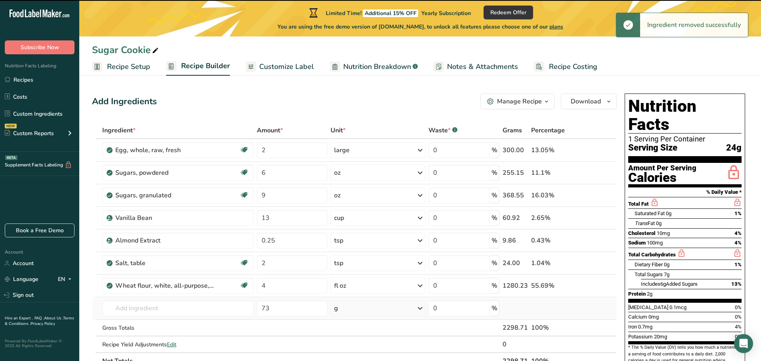
type input "6"
type input "9"
type input "13"
type input "0.25"
type input "2"
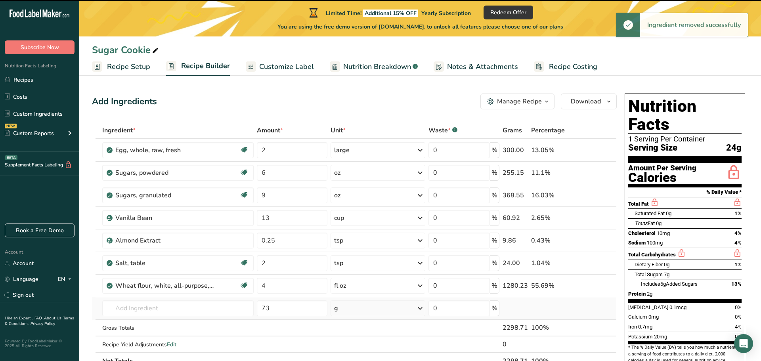
type input "4"
type input "73"
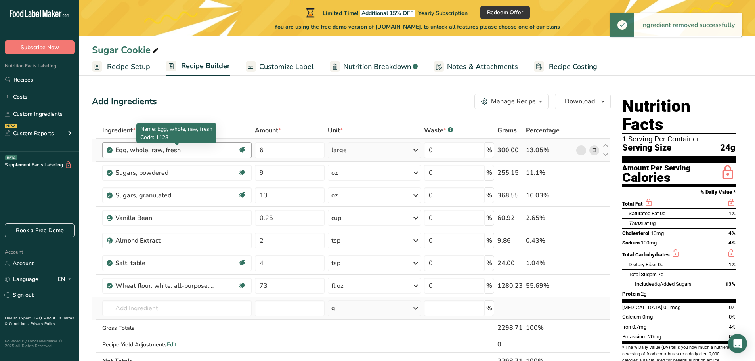
click at [184, 151] on div "Egg, whole, raw, fresh" at bounding box center [164, 151] width 99 height 10
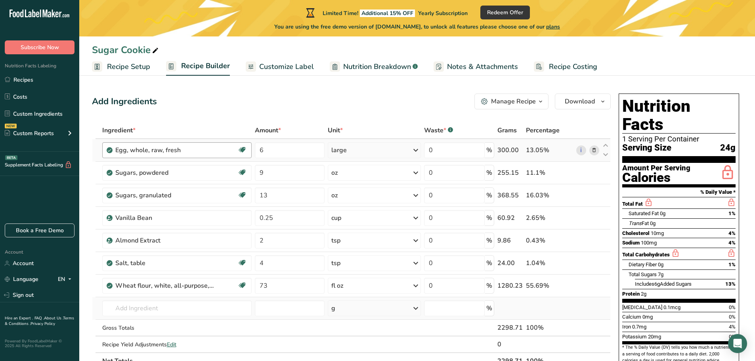
click at [169, 149] on div "Egg, whole, raw, fresh" at bounding box center [164, 151] width 99 height 10
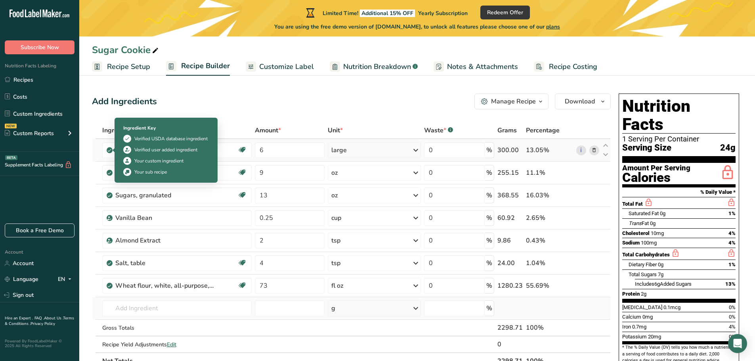
drag, startPoint x: 164, startPoint y: 149, endPoint x: 110, endPoint y: 149, distance: 54.3
click at [110, 149] on td "Egg, whole, raw, fresh Gluten free Vegetarian Soy free" at bounding box center [177, 150] width 153 height 23
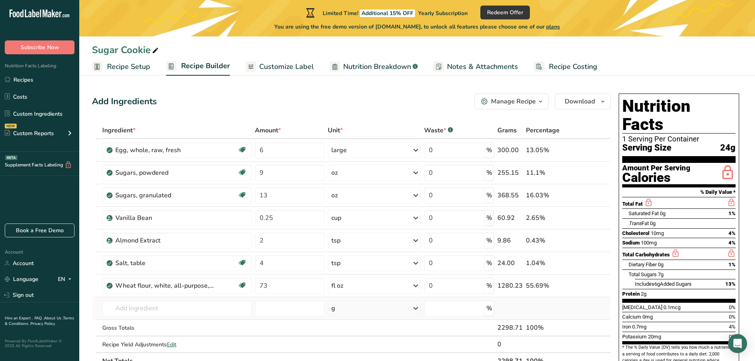
click at [130, 62] on span "Recipe Setup" at bounding box center [128, 66] width 43 height 11
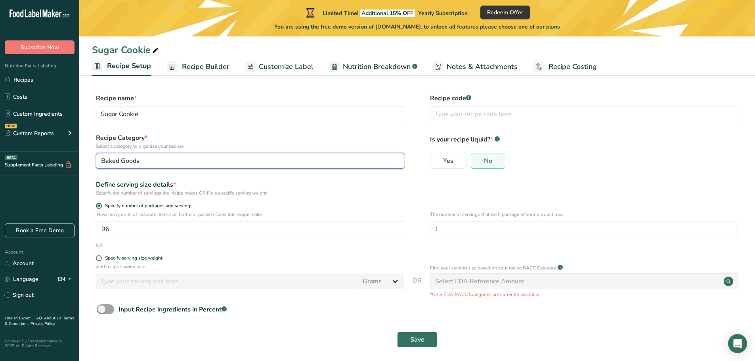
click at [147, 160] on div "Baked Goods" at bounding box center [247, 161] width 293 height 10
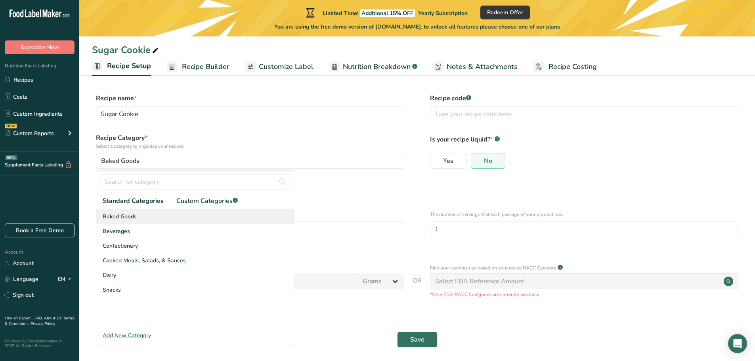
click at [130, 215] on span "Baked Goods" at bounding box center [120, 217] width 34 height 8
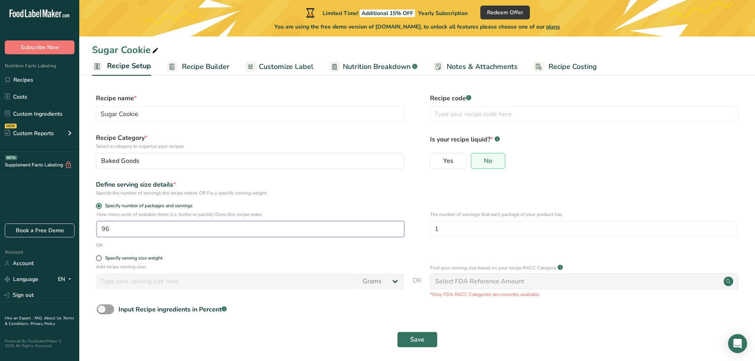
drag, startPoint x: 103, startPoint y: 231, endPoint x: 95, endPoint y: 231, distance: 7.5
click at [95, 231] on div "How many units of sealable items (i.e. bottle or packet) Does this recipe make.…" at bounding box center [417, 226] width 651 height 31
click at [117, 229] on input "96" at bounding box center [251, 229] width 308 height 16
drag, startPoint x: 117, startPoint y: 229, endPoint x: 88, endPoint y: 232, distance: 28.6
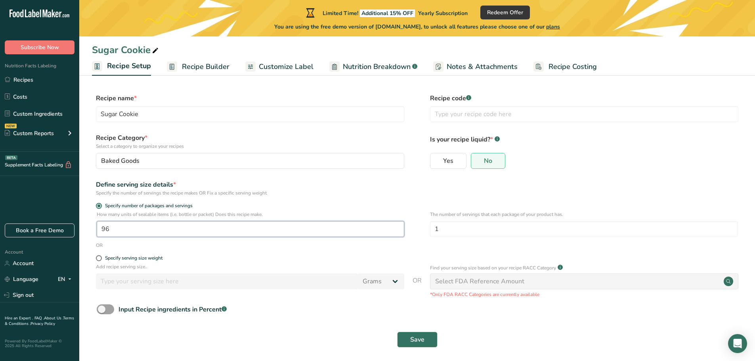
click at [88, 232] on section "Recipe name * Sugar Cookie Recipe code .a-a{fill:#347362;}.b-a{fill:#fff;} Reci…" at bounding box center [417, 221] width 676 height 287
type input "768"
click at [287, 182] on div "Define serving size details *" at bounding box center [250, 185] width 308 height 10
click at [425, 340] on button "Save" at bounding box center [417, 340] width 40 height 16
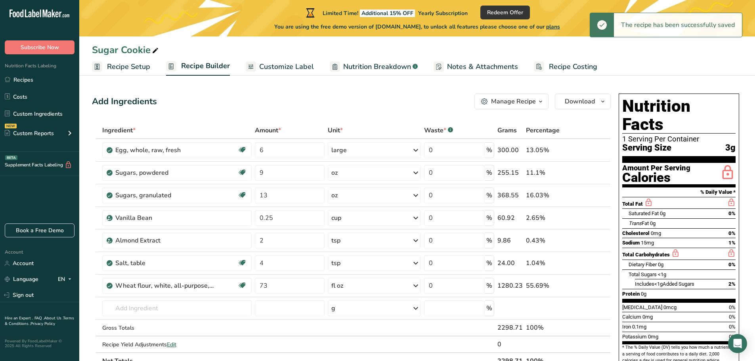
click at [154, 47] on icon at bounding box center [155, 50] width 7 height 11
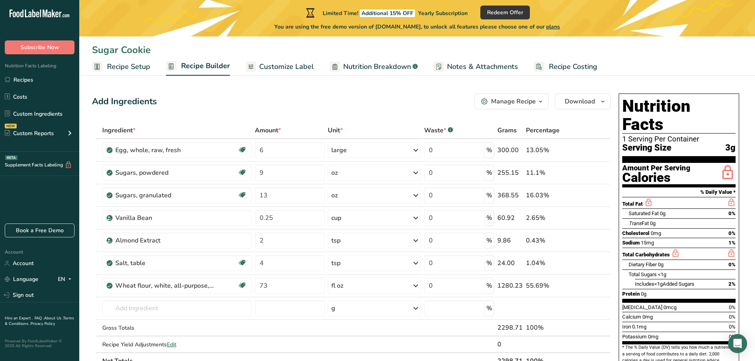
click at [151, 51] on input "Sugar Cookie" at bounding box center [417, 50] width 651 height 14
click at [132, 66] on span "Recipe Setup" at bounding box center [128, 66] width 43 height 11
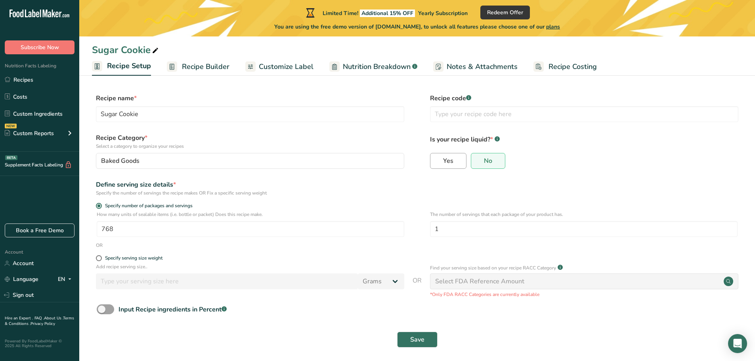
click at [443, 164] on span "Yes" at bounding box center [448, 161] width 10 height 8
click at [436, 163] on input "Yes" at bounding box center [433, 160] width 5 height 5
radio input "true"
radio input "false"
select select "22"
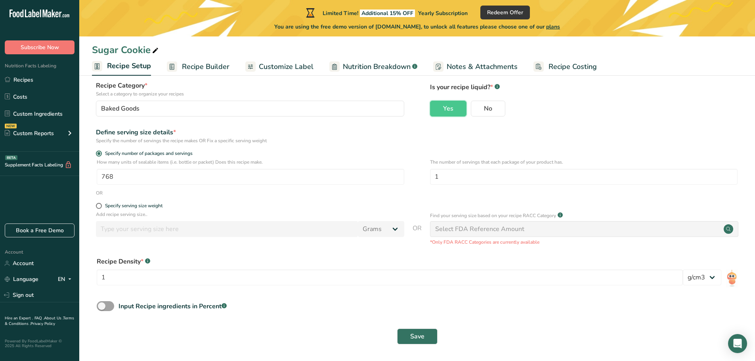
scroll to position [53, 0]
click at [415, 336] on span "Save" at bounding box center [417, 336] width 14 height 10
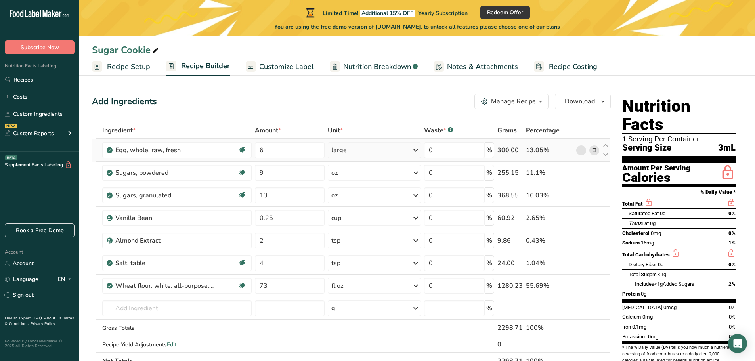
click at [596, 150] on icon at bounding box center [595, 150] width 6 height 8
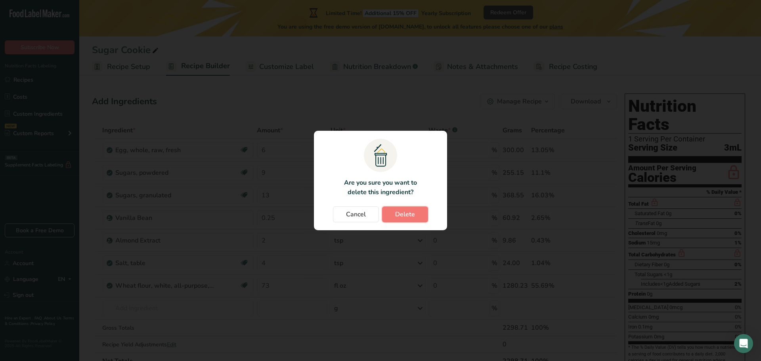
drag, startPoint x: 410, startPoint y: 219, endPoint x: 467, endPoint y: 199, distance: 60.2
click at [412, 218] on span "Delete" at bounding box center [405, 215] width 20 height 10
type input "9"
type input "13"
type input "0.25"
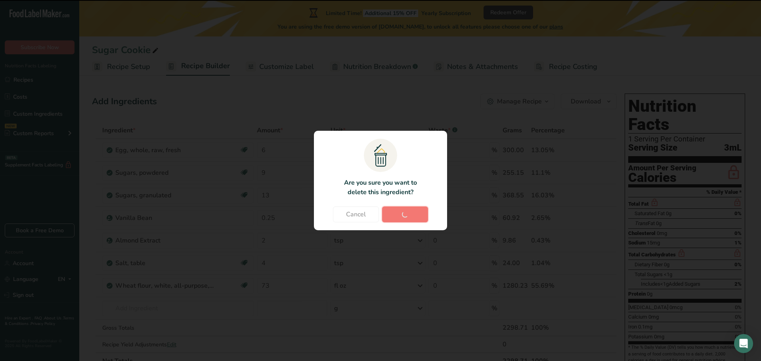
type input "2"
type input "4"
type input "73"
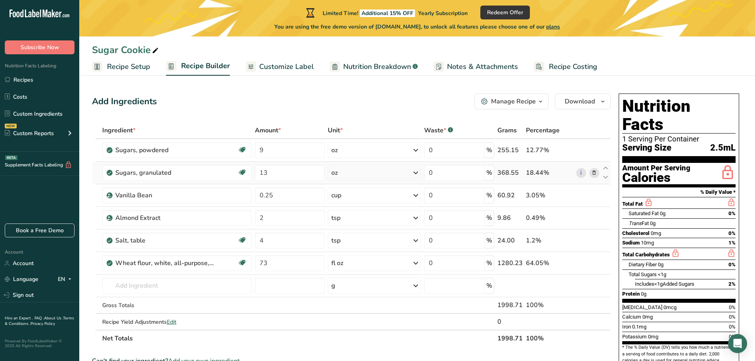
click at [595, 175] on icon at bounding box center [595, 173] width 6 height 8
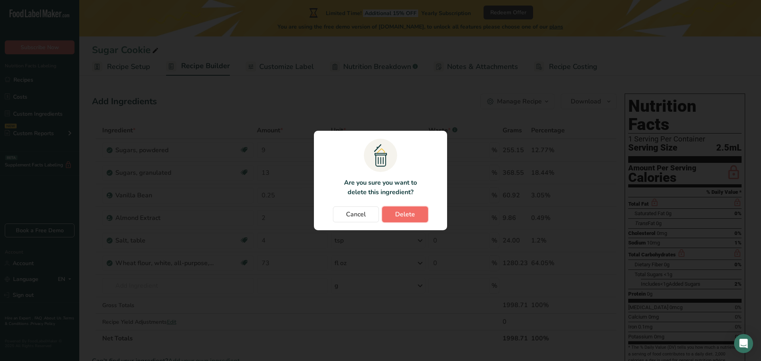
click at [407, 214] on span "Delete" at bounding box center [405, 215] width 20 height 10
type input "0.25"
type input "2"
type input "4"
type input "73"
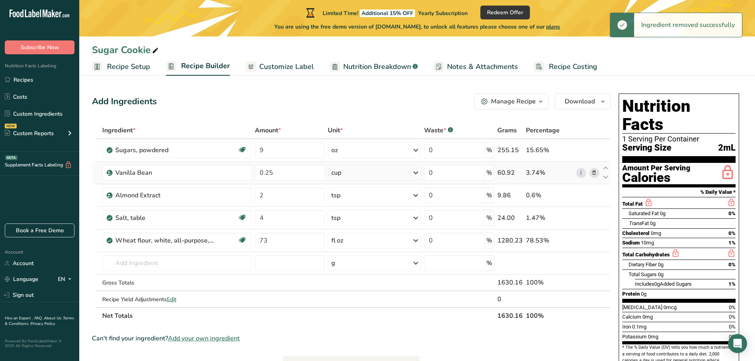
click at [594, 172] on icon at bounding box center [595, 173] width 6 height 8
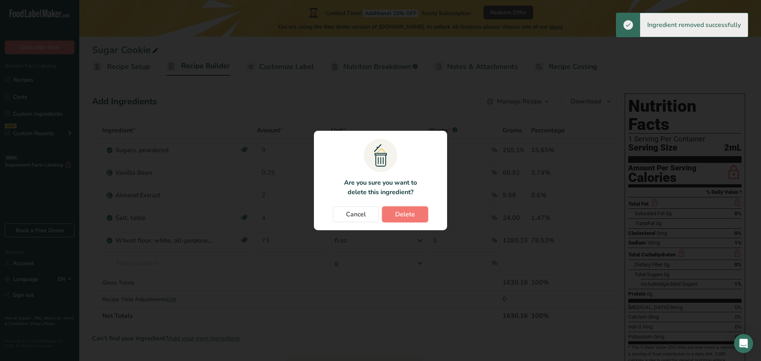
click at [404, 219] on button "Delete" at bounding box center [405, 215] width 46 height 16
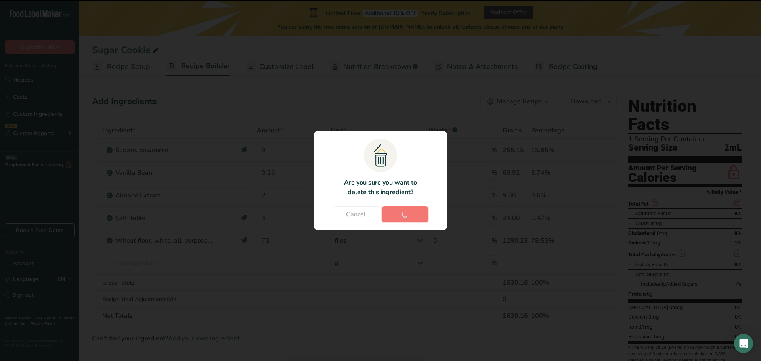
type input "2"
type input "4"
type input "73"
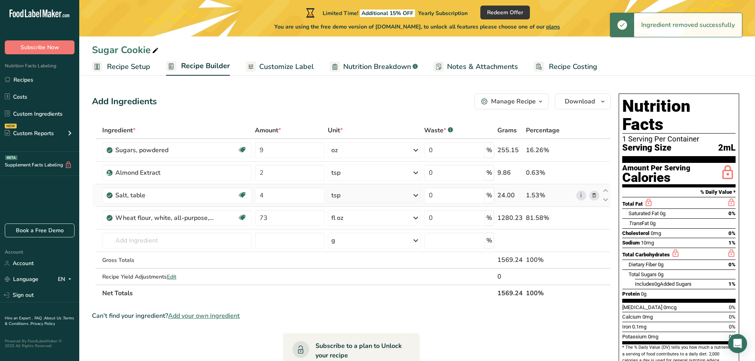
click at [594, 195] on icon at bounding box center [595, 196] width 6 height 8
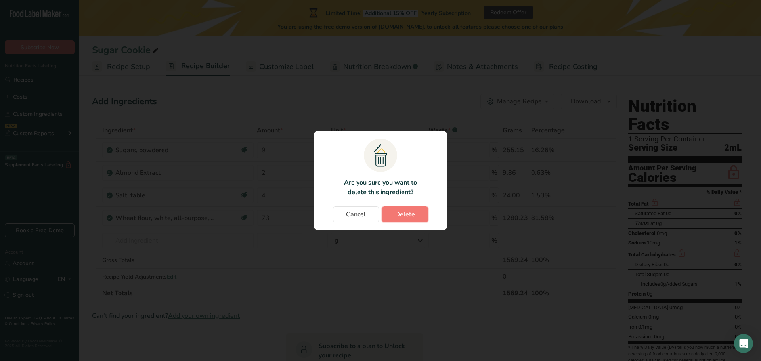
drag, startPoint x: 410, startPoint y: 209, endPoint x: 449, endPoint y: 203, distance: 39.8
click at [412, 209] on button "Delete" at bounding box center [405, 215] width 46 height 16
type input "73"
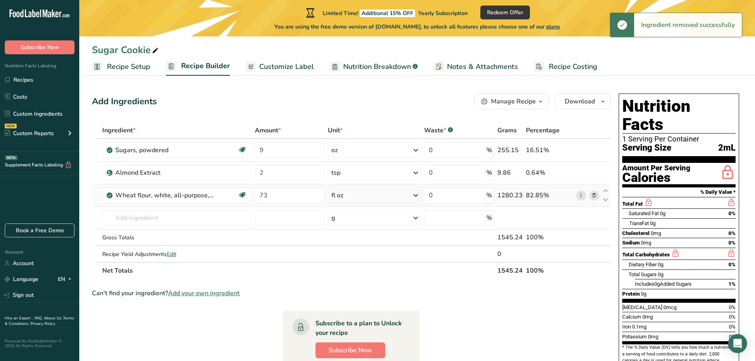
click at [594, 197] on icon at bounding box center [595, 196] width 6 height 8
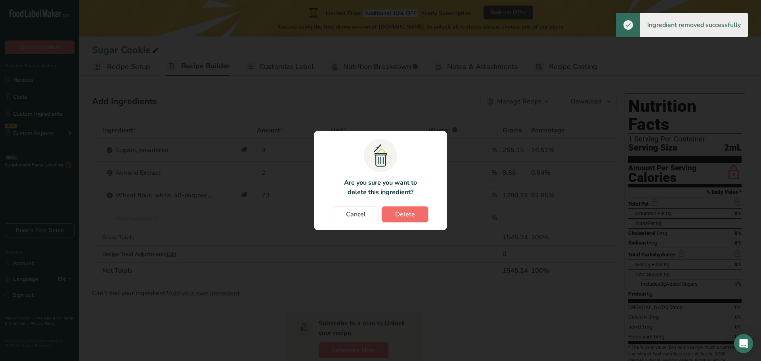
click at [410, 211] on span "Delete" at bounding box center [405, 215] width 20 height 10
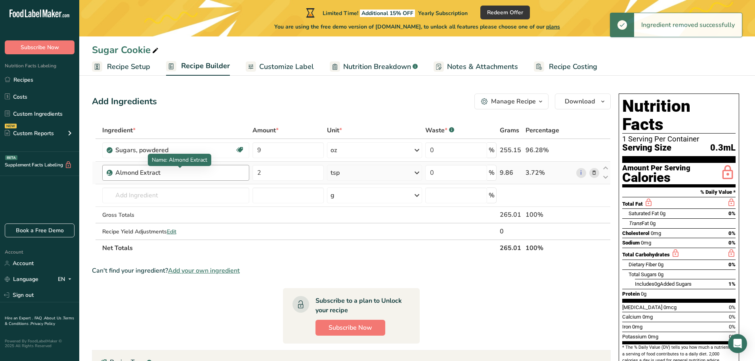
click at [161, 170] on div "Almond Extract" at bounding box center [164, 173] width 99 height 10
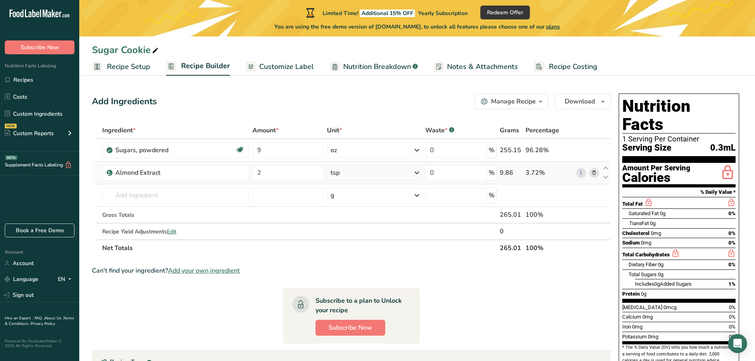
click at [598, 175] on span at bounding box center [595, 173] width 10 height 10
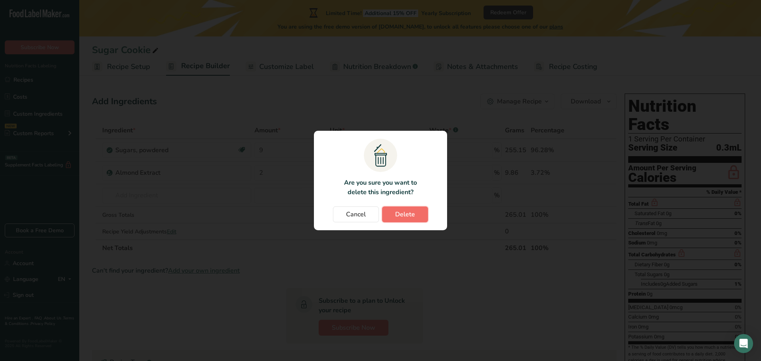
click at [406, 213] on span "Delete" at bounding box center [405, 215] width 20 height 10
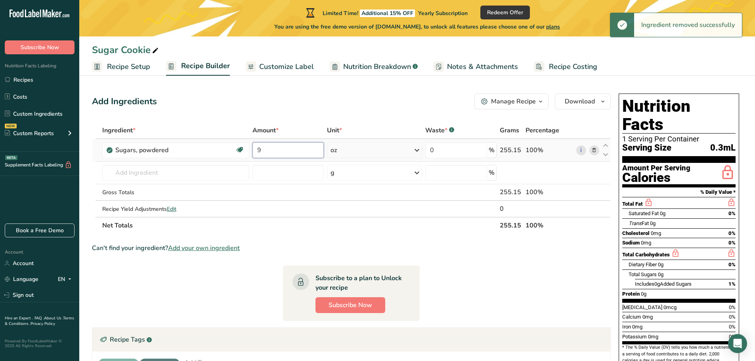
click at [277, 151] on input "9" at bounding box center [288, 150] width 71 height 16
drag, startPoint x: 276, startPoint y: 151, endPoint x: 254, endPoint y: 150, distance: 21.8
click at [254, 150] on input "9" at bounding box center [288, 150] width 71 height 16
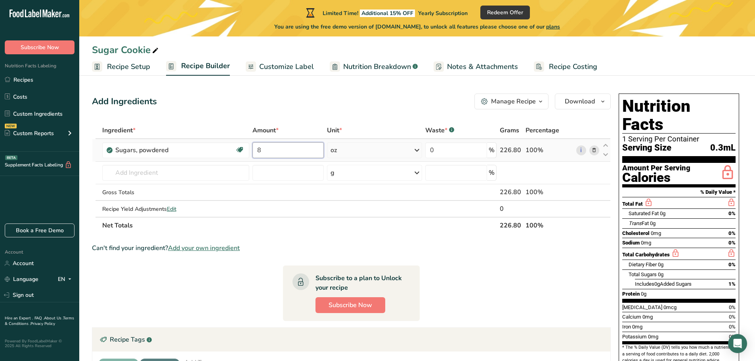
type input "8"
click at [361, 149] on div "Ingredient * Amount * Unit * Waste * .a-a{fill:#347362;}.b-a{fill:#fff;} Grams …" at bounding box center [351, 178] width 519 height 112
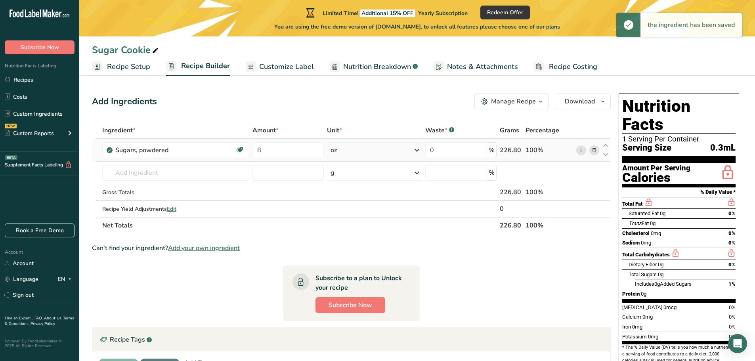
click at [361, 149] on div "oz" at bounding box center [374, 150] width 95 height 16
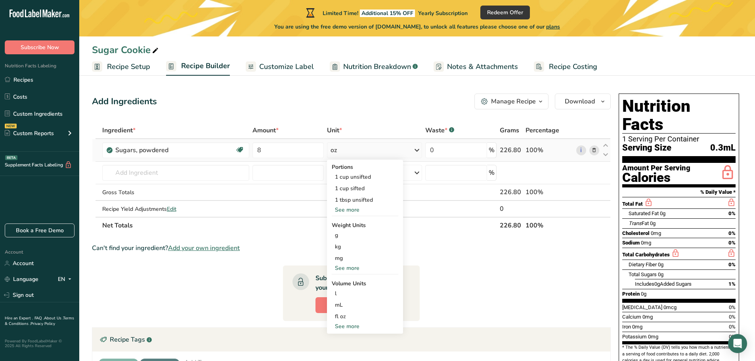
click at [350, 207] on div "See more" at bounding box center [365, 210] width 67 height 8
click at [351, 278] on div "See more" at bounding box center [365, 280] width 67 height 8
click at [338, 293] on div "lb" at bounding box center [365, 292] width 67 height 11
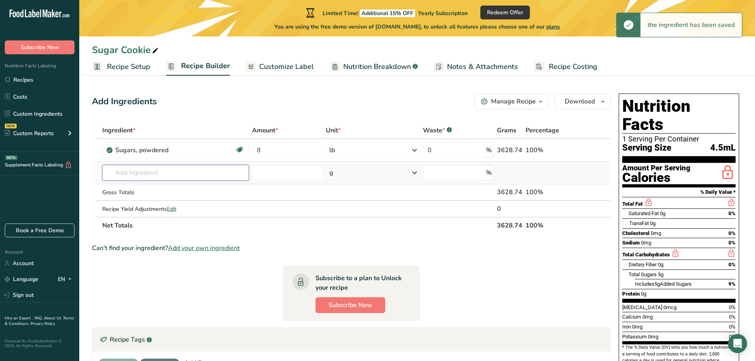
click at [134, 170] on input "text" at bounding box center [175, 173] width 147 height 16
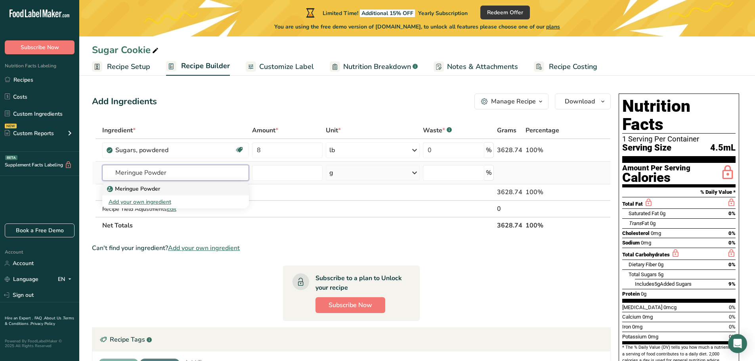
type input "Meringue Powder"
click at [142, 190] on p "Meringue Powder" at bounding box center [135, 189] width 52 height 8
type input "Meringue Powder"
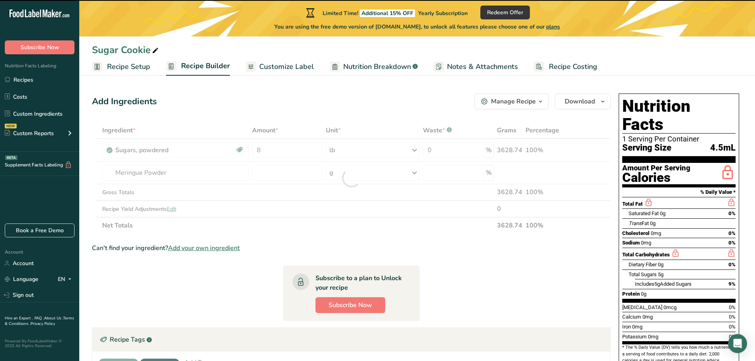
type input "0"
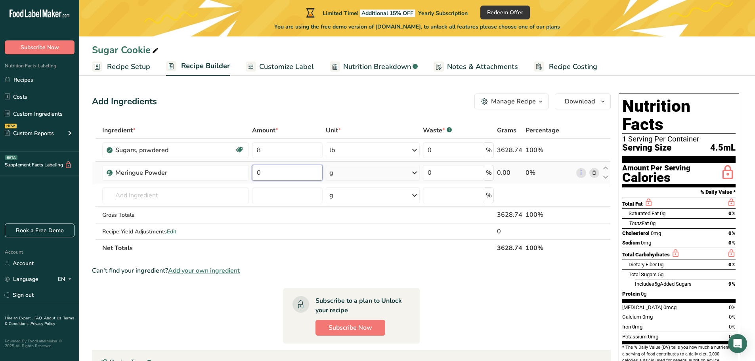
click at [273, 174] on input "0" at bounding box center [287, 173] width 71 height 16
click at [270, 174] on input "0" at bounding box center [287, 173] width 71 height 16
drag, startPoint x: 262, startPoint y: 174, endPoint x: 229, endPoint y: 176, distance: 33.8
click at [229, 176] on tr "Meringue Powder 0 g Weight Units g kg mg See more Volume Units l Volume units r…" at bounding box center [351, 173] width 518 height 23
type input "0.5"
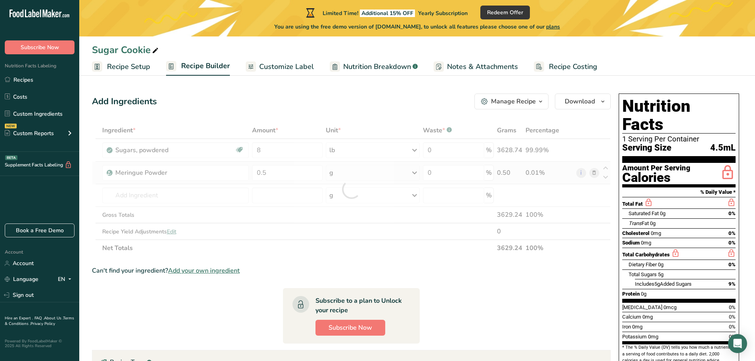
click at [369, 176] on div "Ingredient * Amount * Unit * Waste * .a-a{fill:#347362;}.b-a{fill:#fff;} Grams …" at bounding box center [351, 189] width 519 height 134
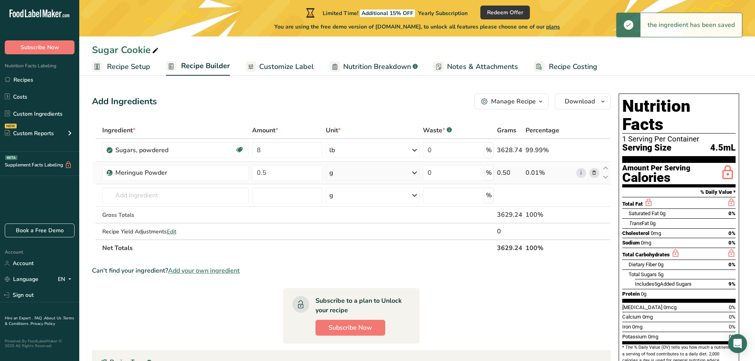
click at [417, 173] on icon at bounding box center [415, 173] width 10 height 14
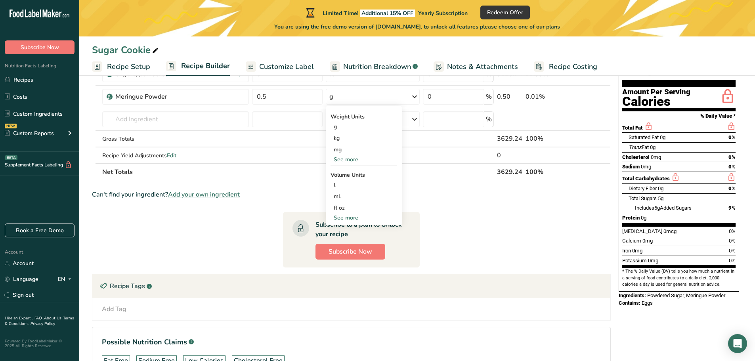
scroll to position [79, 0]
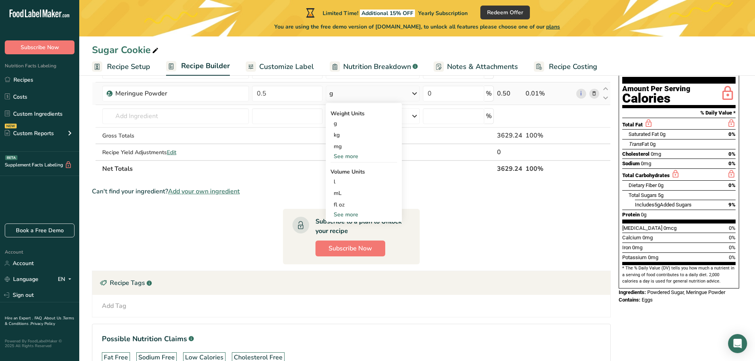
click at [358, 216] on div "See more" at bounding box center [364, 215] width 67 height 8
select select "22"
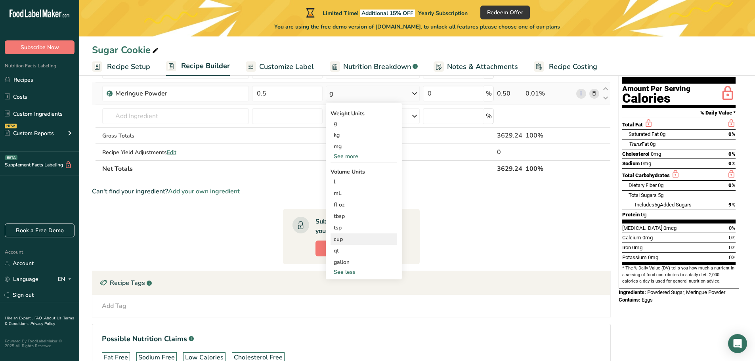
click at [337, 240] on div "cup" at bounding box center [364, 239] width 60 height 8
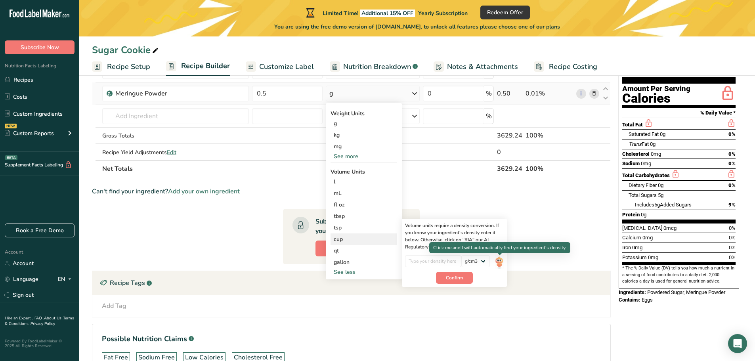
click at [501, 262] on img at bounding box center [499, 262] width 9 height 14
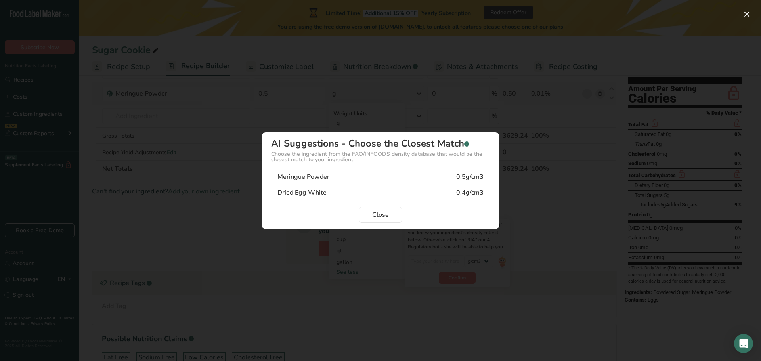
click at [329, 178] on div "Meringue Powder 0.5g/cm3" at bounding box center [380, 177] width 219 height 16
type input "0.5"
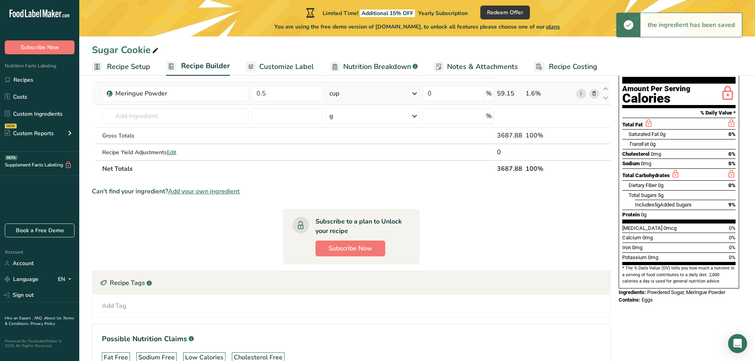
scroll to position [0, 0]
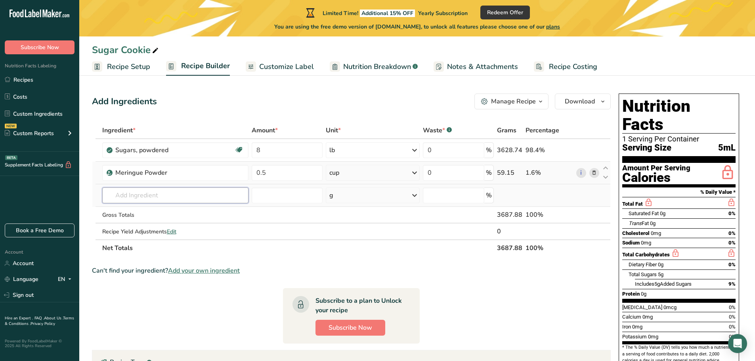
click at [189, 197] on input "text" at bounding box center [175, 196] width 147 height 16
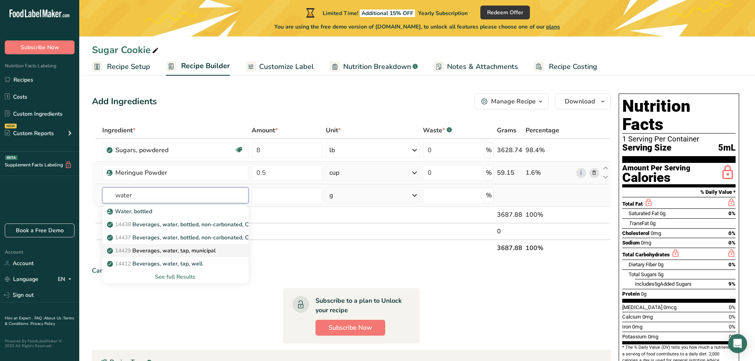
type input "water"
click at [210, 249] on p "14429 [GEOGRAPHIC_DATA], water, tap, municipal" at bounding box center [162, 251] width 107 height 8
type input "Beverages, water, tap, municipal"
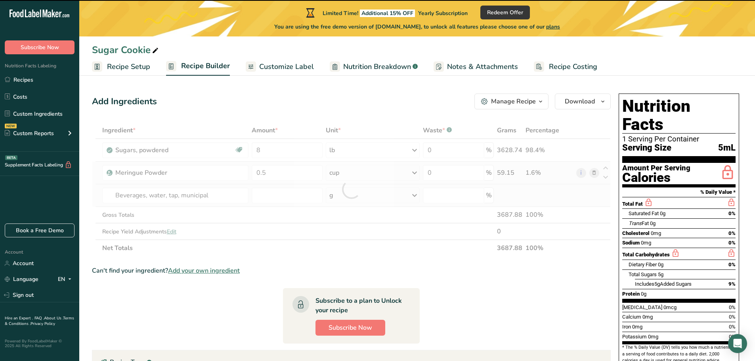
type input "0"
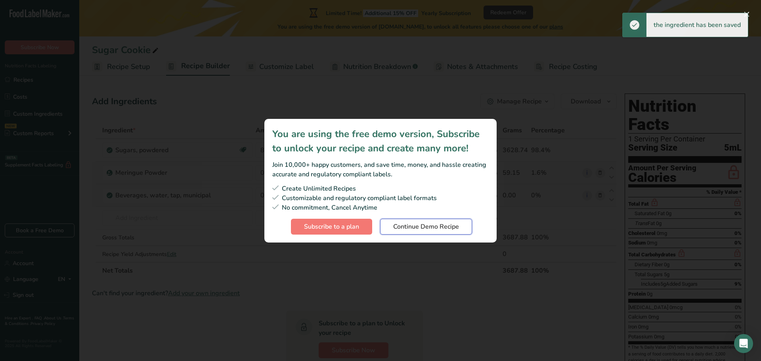
click at [436, 225] on span "Continue Demo Recipe" at bounding box center [426, 227] width 66 height 10
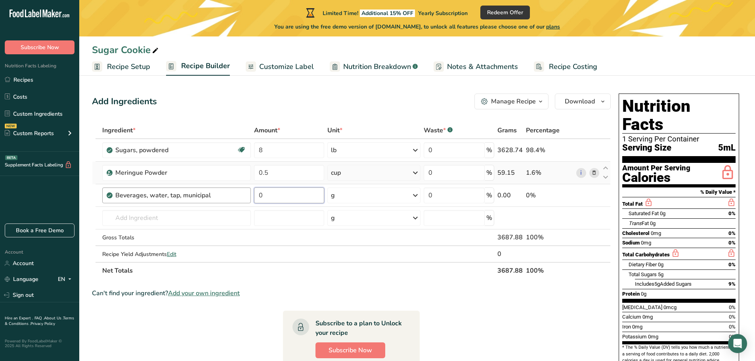
drag, startPoint x: 264, startPoint y: 193, endPoint x: 244, endPoint y: 195, distance: 19.9
click at [244, 195] on tr "Beverages, water, tap, municipal 0 g Portions 1 fl oz 1 bottle 8 fl oz 1 liter …" at bounding box center [351, 195] width 518 height 23
type input "3.5"
click at [394, 197] on div "Ingredient * Amount * Unit * Waste * .a-a{fill:#347362;}.b-a{fill:#fff;} Grams …" at bounding box center [351, 200] width 519 height 157
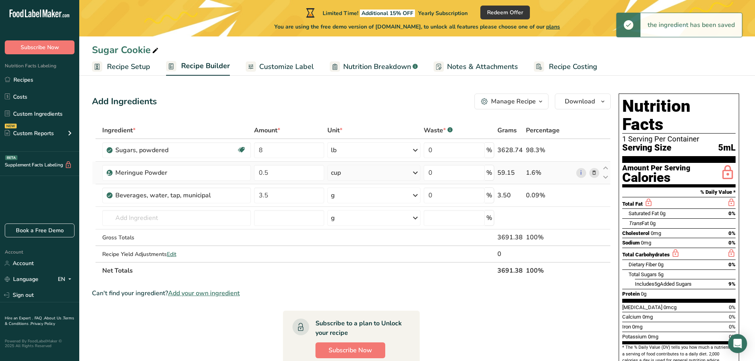
click at [413, 199] on icon at bounding box center [416, 195] width 10 height 14
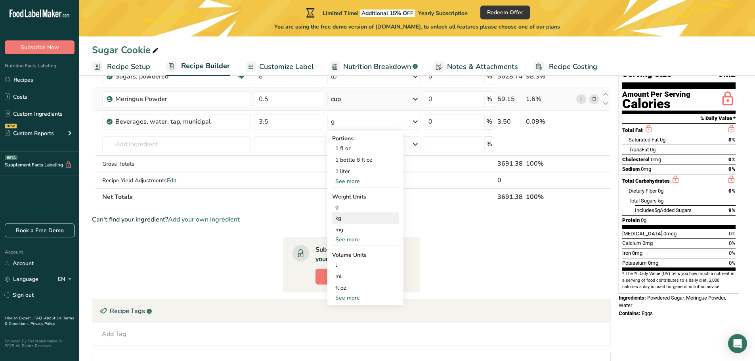
scroll to position [79, 0]
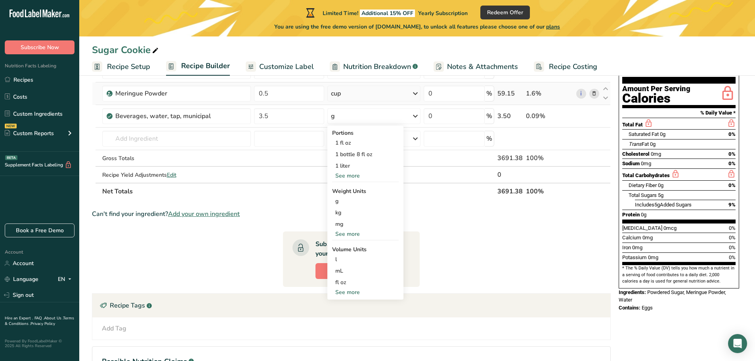
click at [355, 289] on div "See more" at bounding box center [365, 292] width 67 height 8
select select "22"
click at [347, 316] on div "cup" at bounding box center [365, 317] width 60 height 8
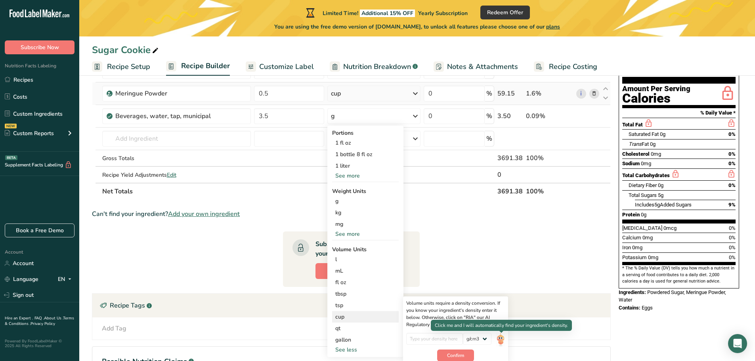
click at [498, 341] on img at bounding box center [500, 340] width 9 height 14
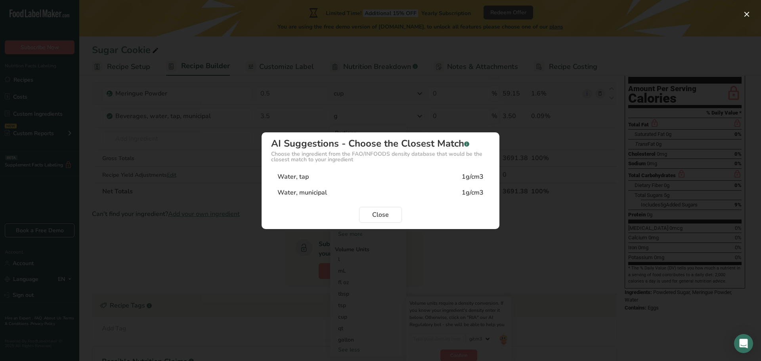
click at [293, 188] on div "Water, municipal" at bounding box center [303, 193] width 50 height 10
type input "1"
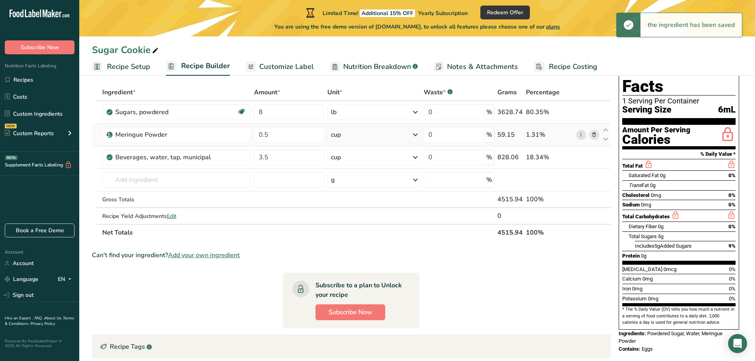
scroll to position [0, 0]
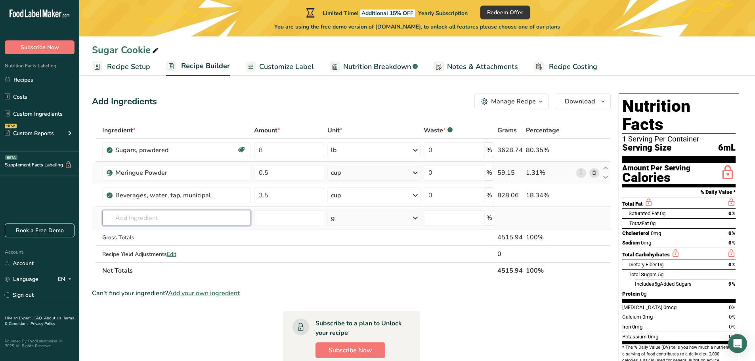
click at [216, 219] on input "text" at bounding box center [176, 218] width 149 height 16
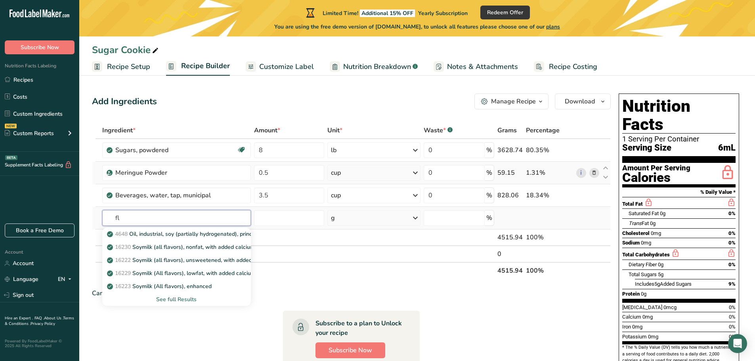
type input "f"
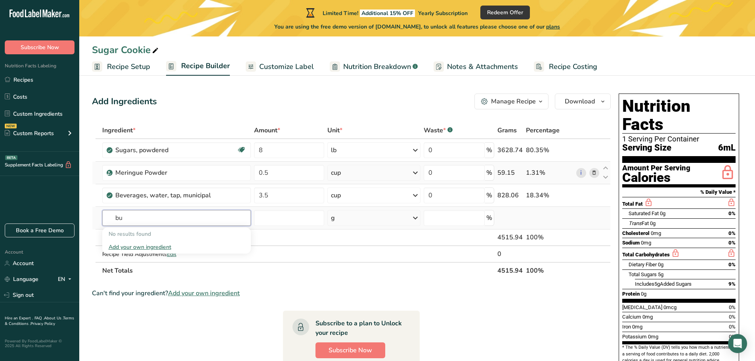
type input "b"
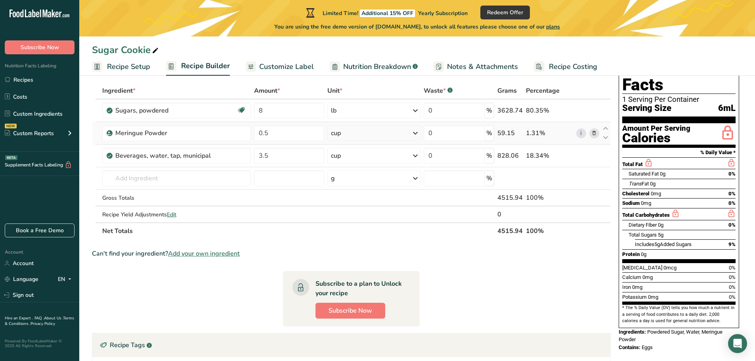
drag, startPoint x: 655, startPoint y: 329, endPoint x: 626, endPoint y: 316, distance: 31.6
click at [619, 315] on div "Nutrition Facts 1 Serving Per Container Serving Size 6mL Amount Per Serving Cal…" at bounding box center [679, 203] width 127 height 304
copy div "Ingredients: Powdered Sugar, Water, Meringue Powder Contains: Eggs"
